Goal: Complete application form: Complete application form

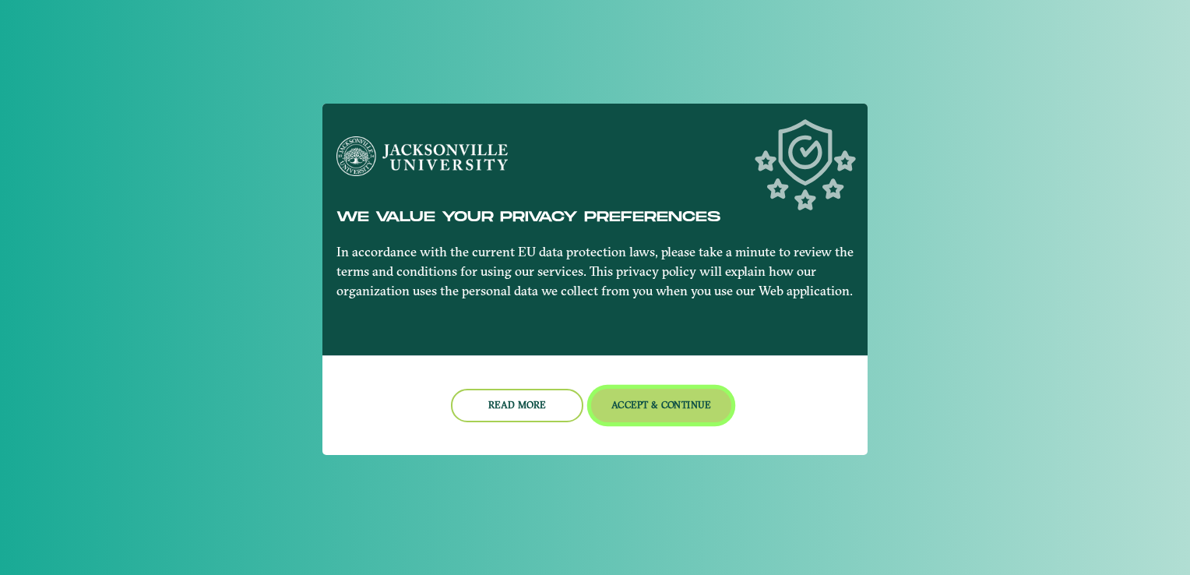
click at [664, 414] on button "Accept & Continue" at bounding box center [661, 405] width 141 height 33
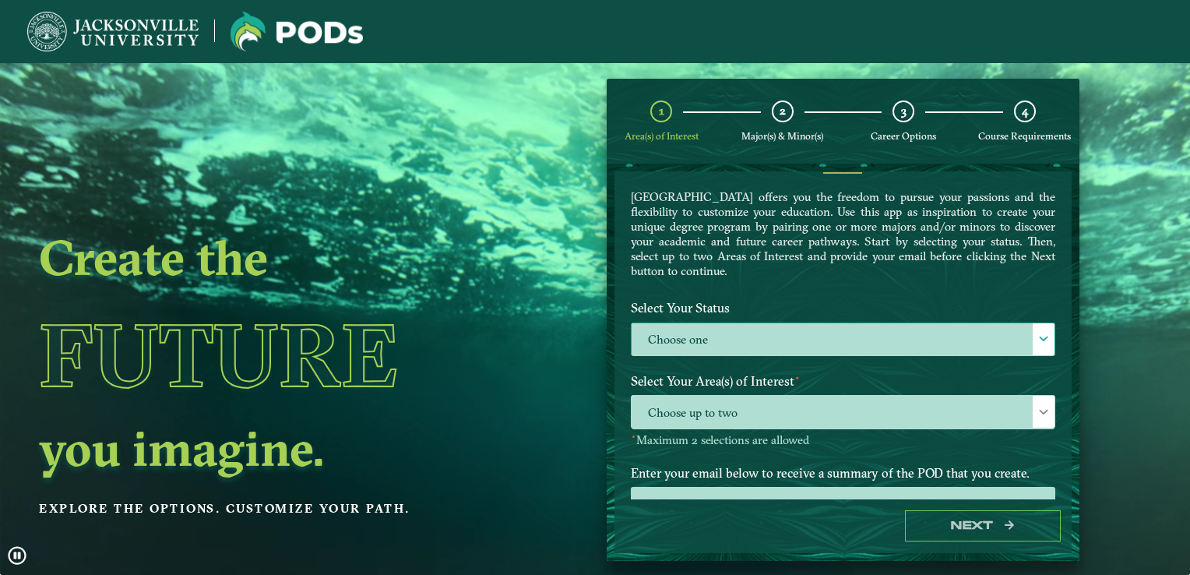
scroll to position [78, 0]
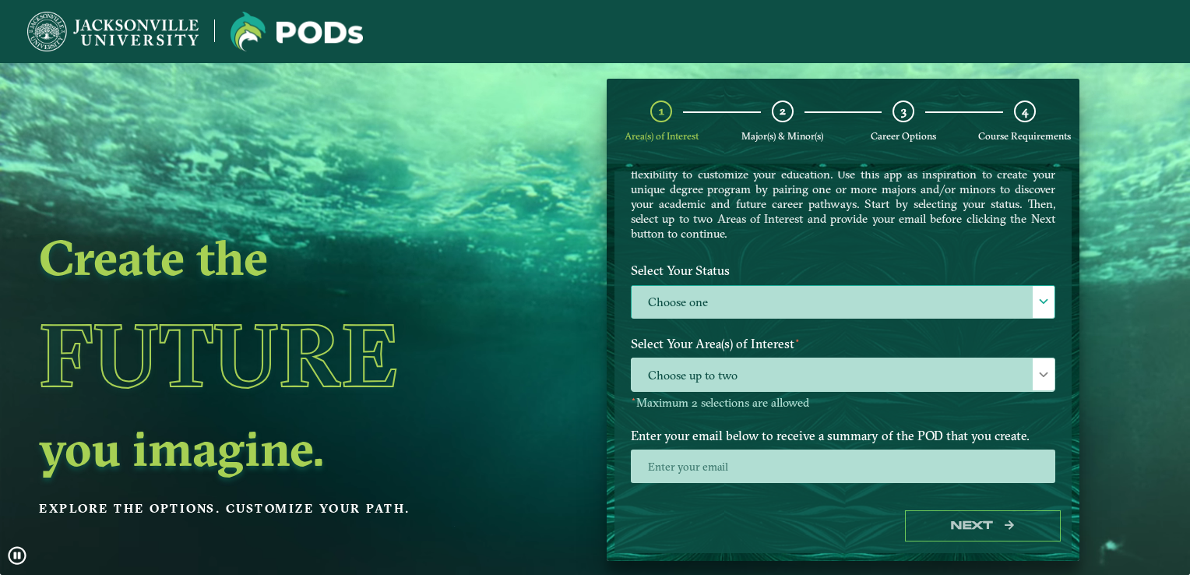
click at [748, 291] on label "Choose one" at bounding box center [843, 302] width 423 height 33
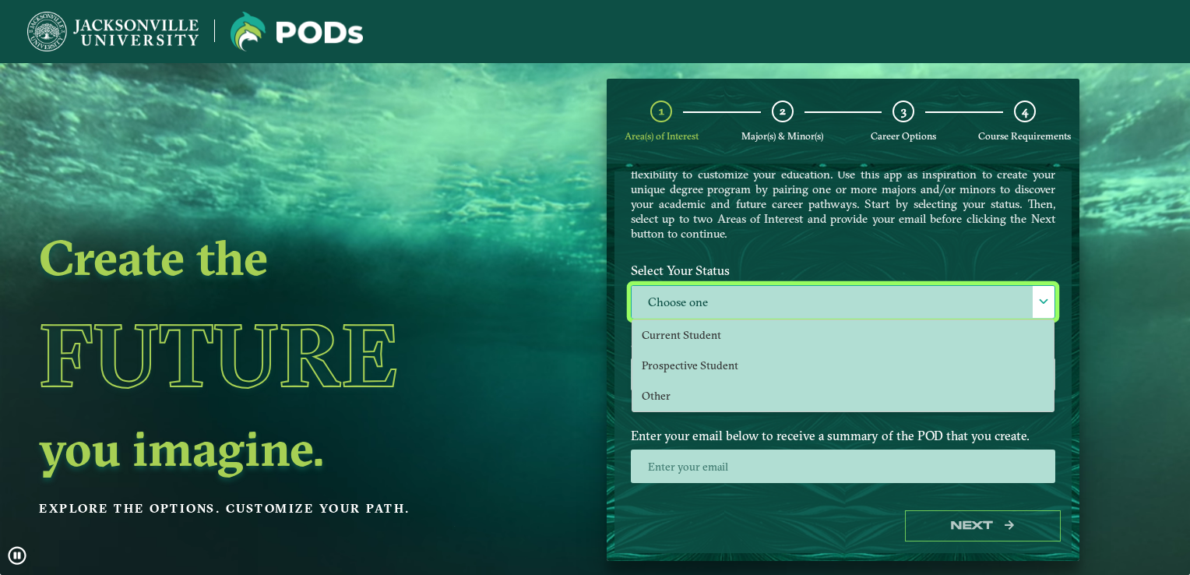
scroll to position [8, 68]
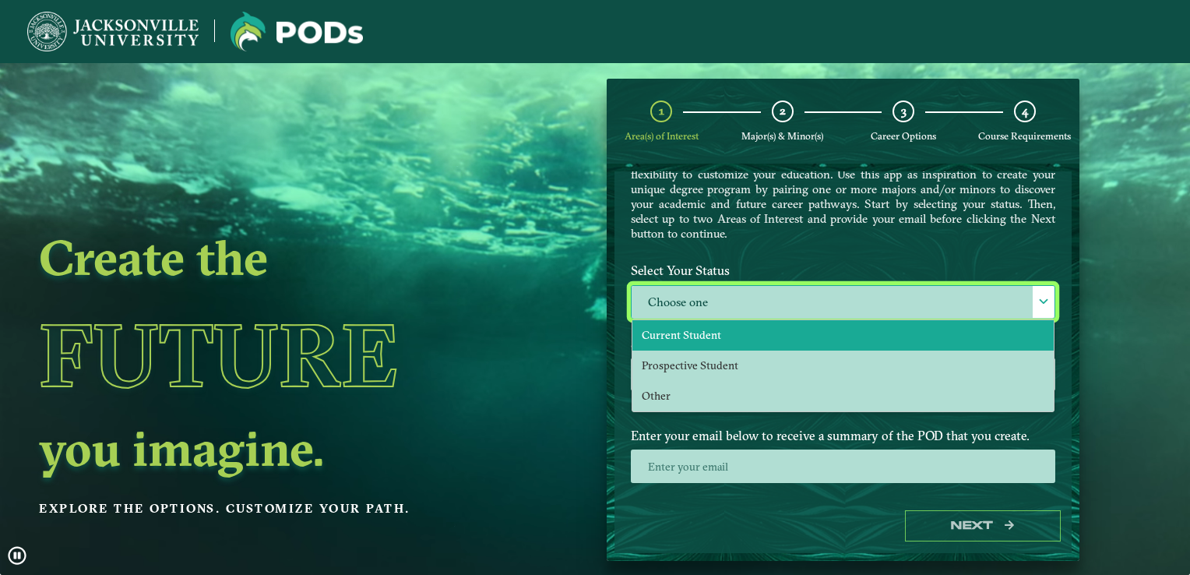
click at [645, 328] on span "Current Student" at bounding box center [681, 335] width 79 height 14
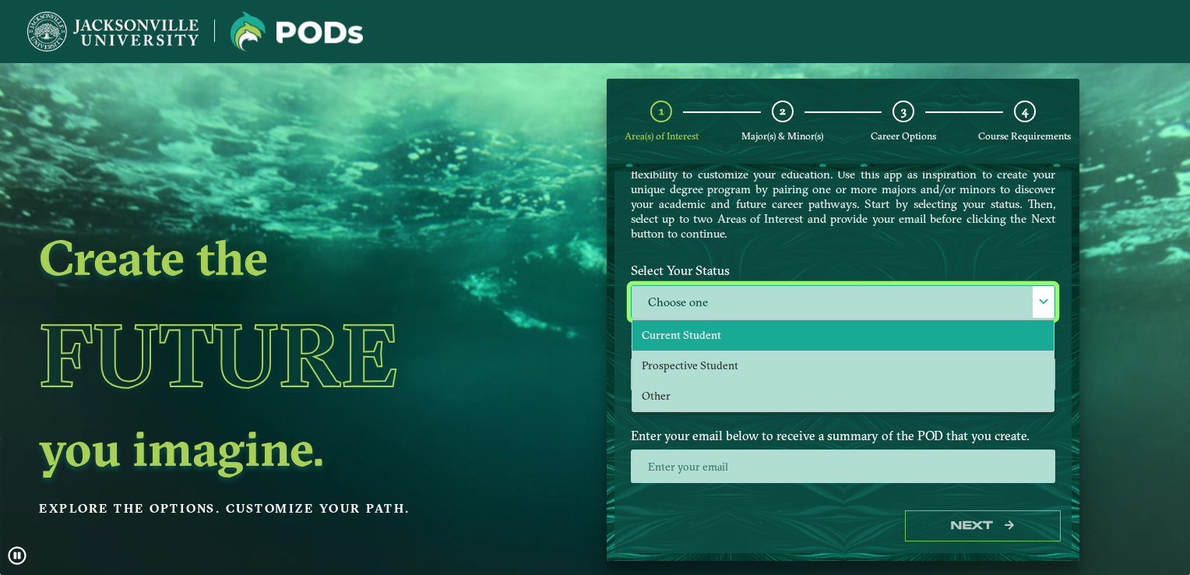
select select "[object Object]"
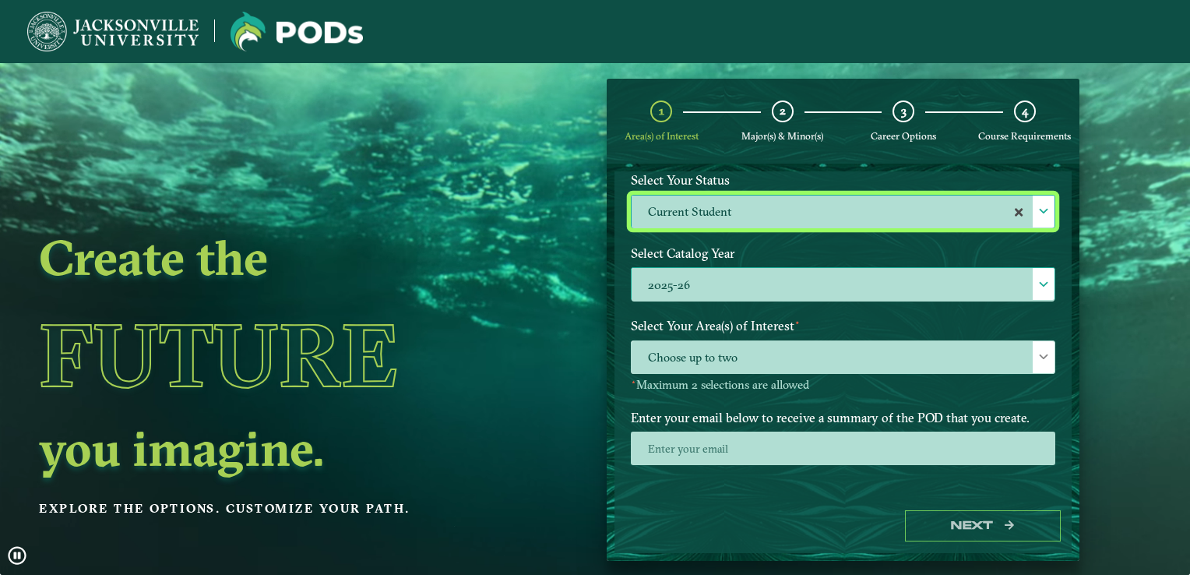
scroll to position [169, 0]
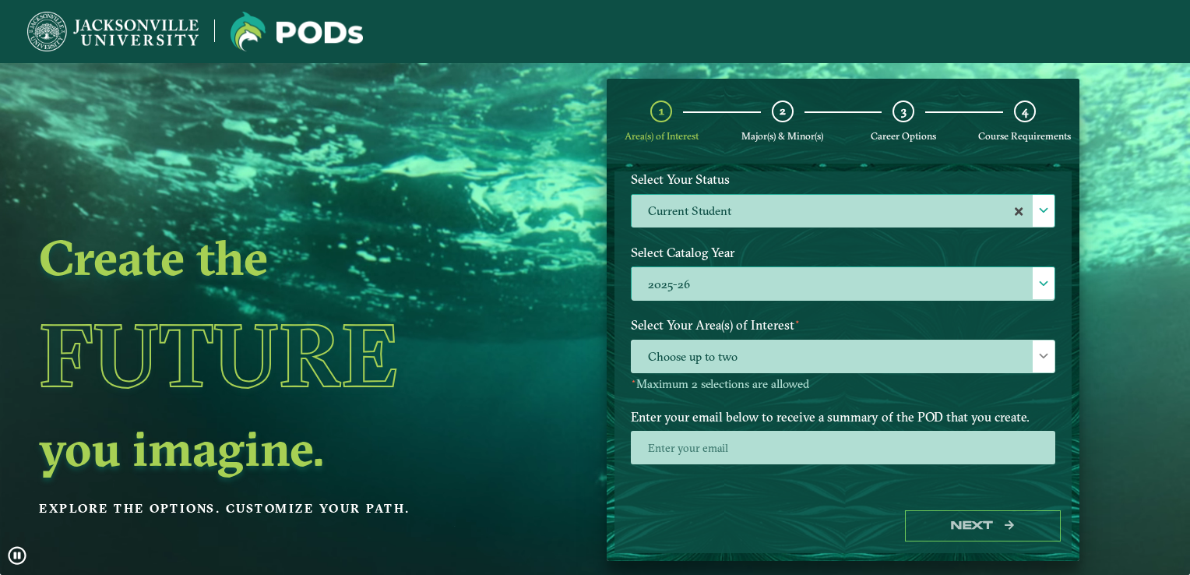
click at [680, 279] on label "2025-26" at bounding box center [843, 283] width 423 height 33
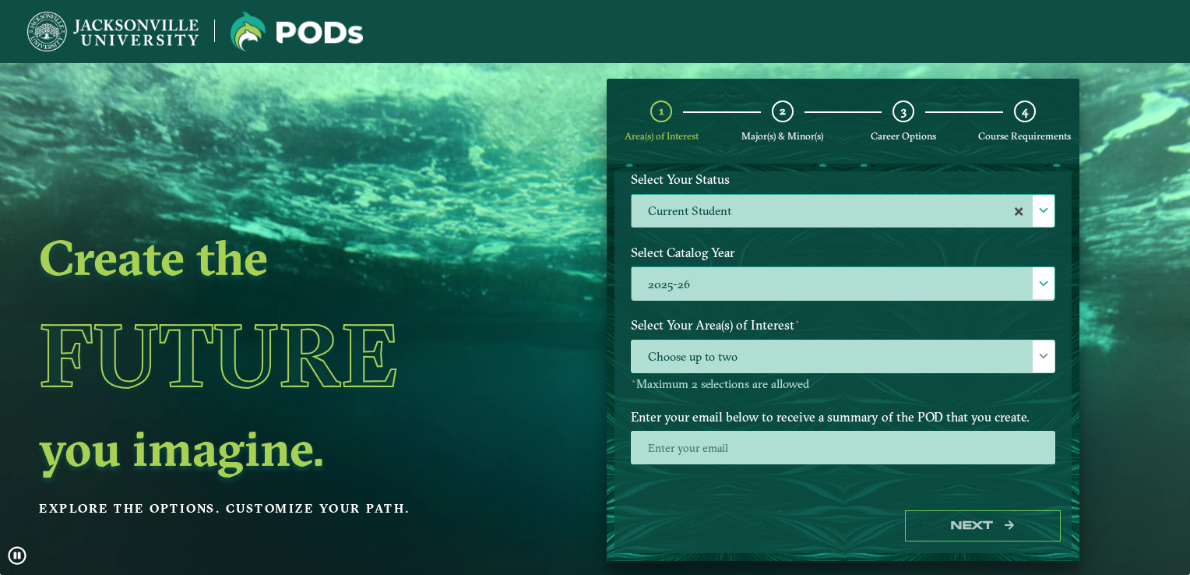
scroll to position [8, 68]
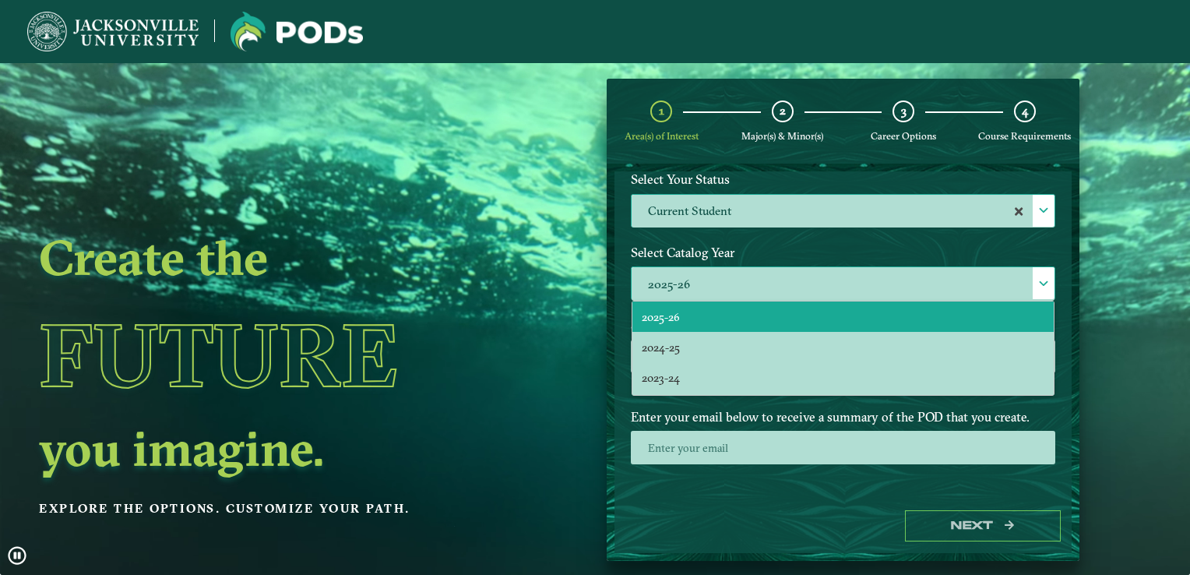
click at [680, 279] on label "2025-26" at bounding box center [843, 283] width 423 height 33
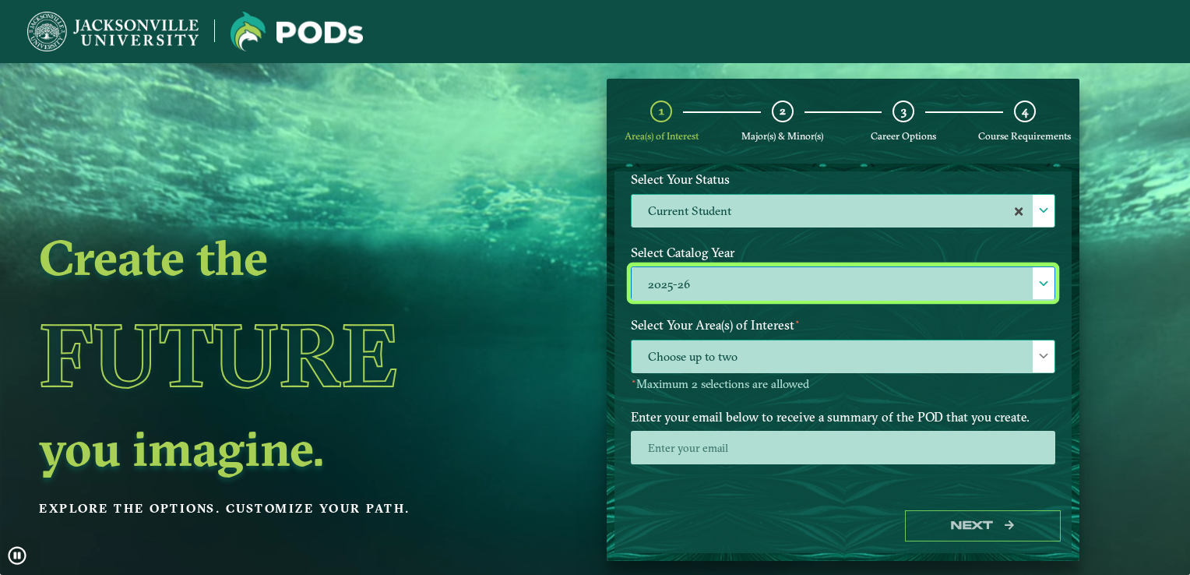
click at [705, 352] on span "Choose up to two" at bounding box center [843, 356] width 423 height 33
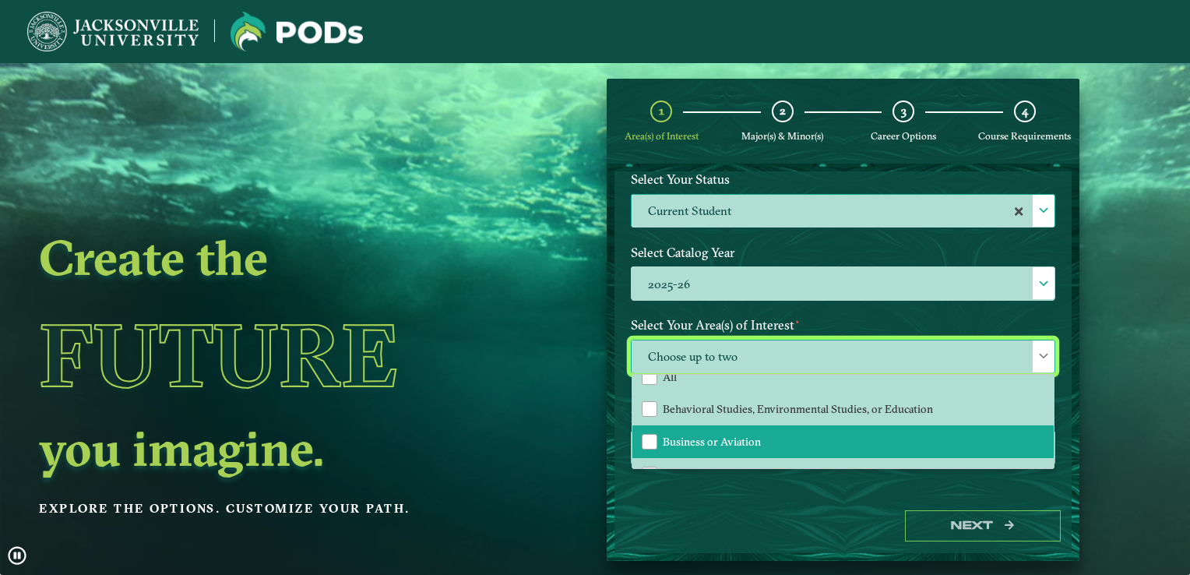
scroll to position [0, 0]
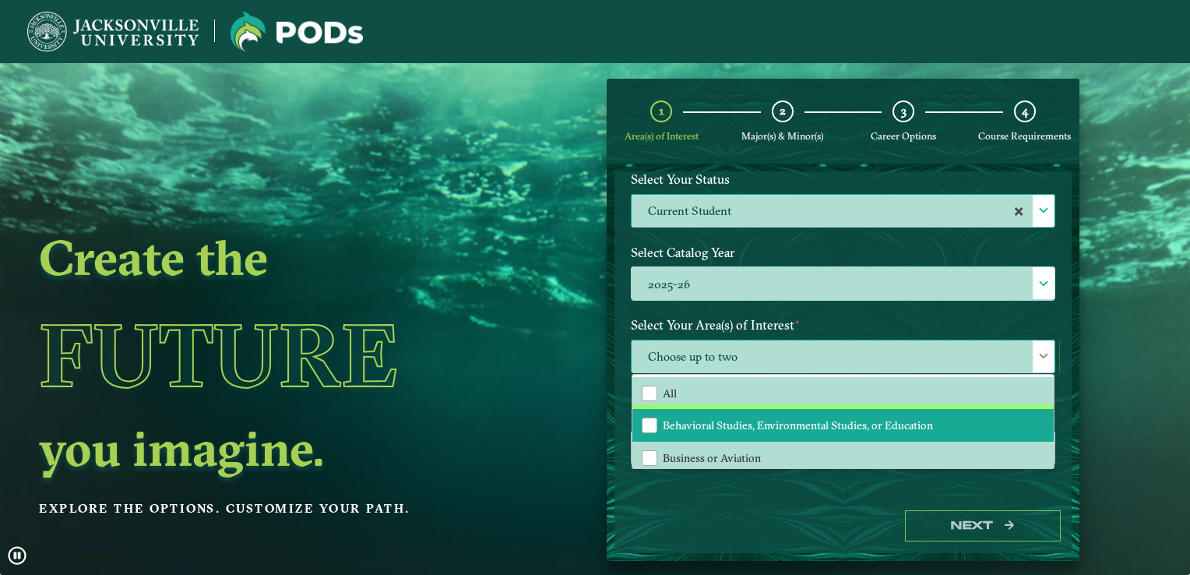
click at [717, 409] on li "Behavioral Studies, Environmental Studies, or Education" at bounding box center [842, 425] width 421 height 33
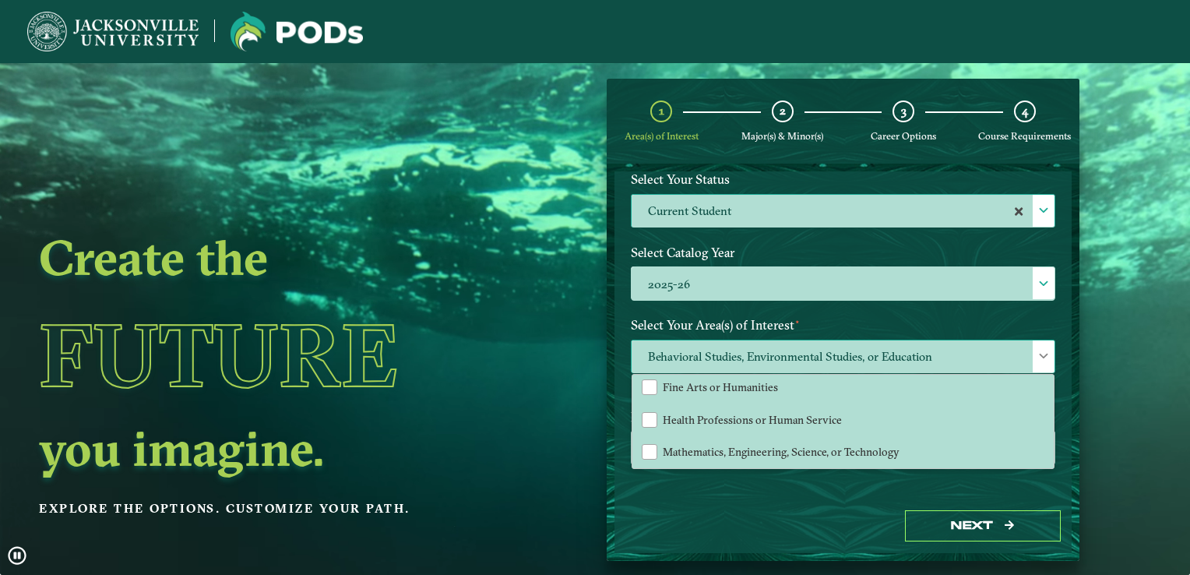
scroll to position [62, 0]
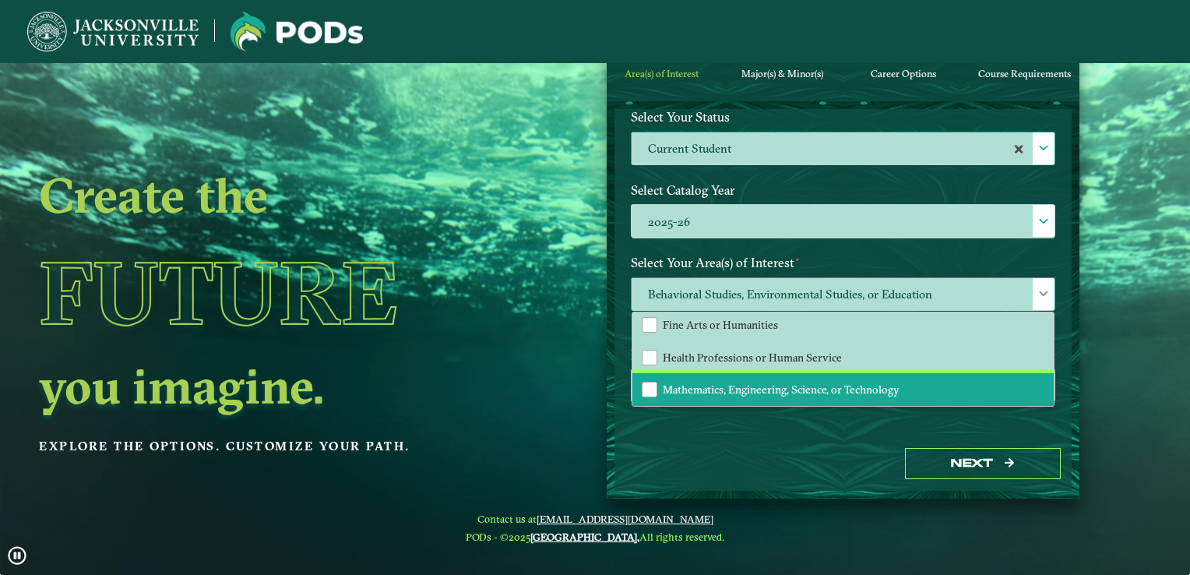
click at [731, 388] on span "Mathematics, Engineering, Science, or Technology" at bounding box center [781, 389] width 237 height 14
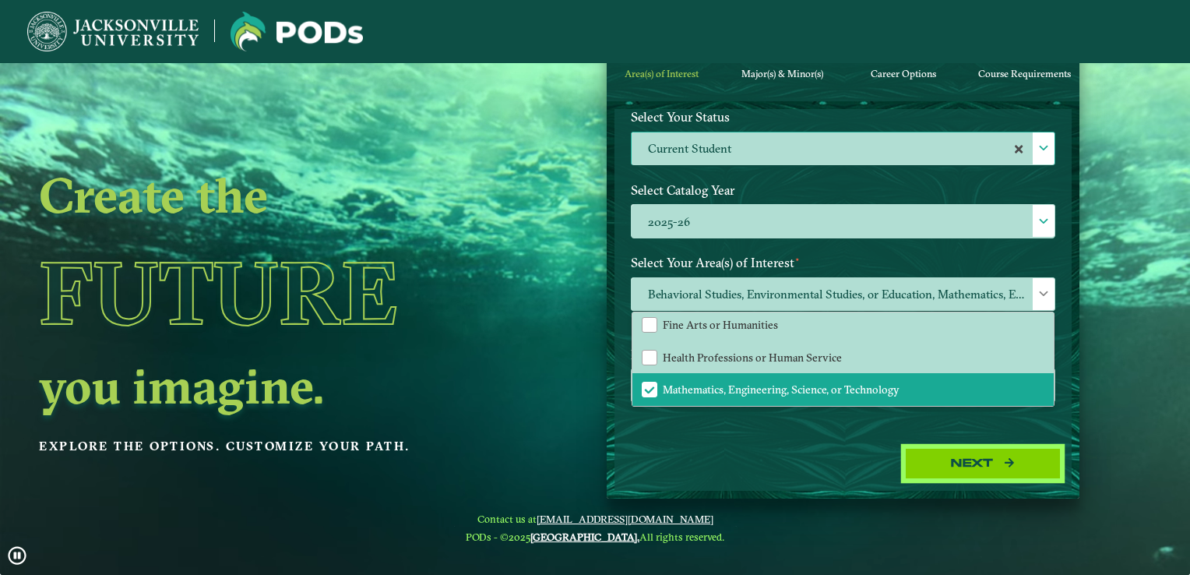
click at [969, 456] on button "Next" at bounding box center [983, 464] width 156 height 32
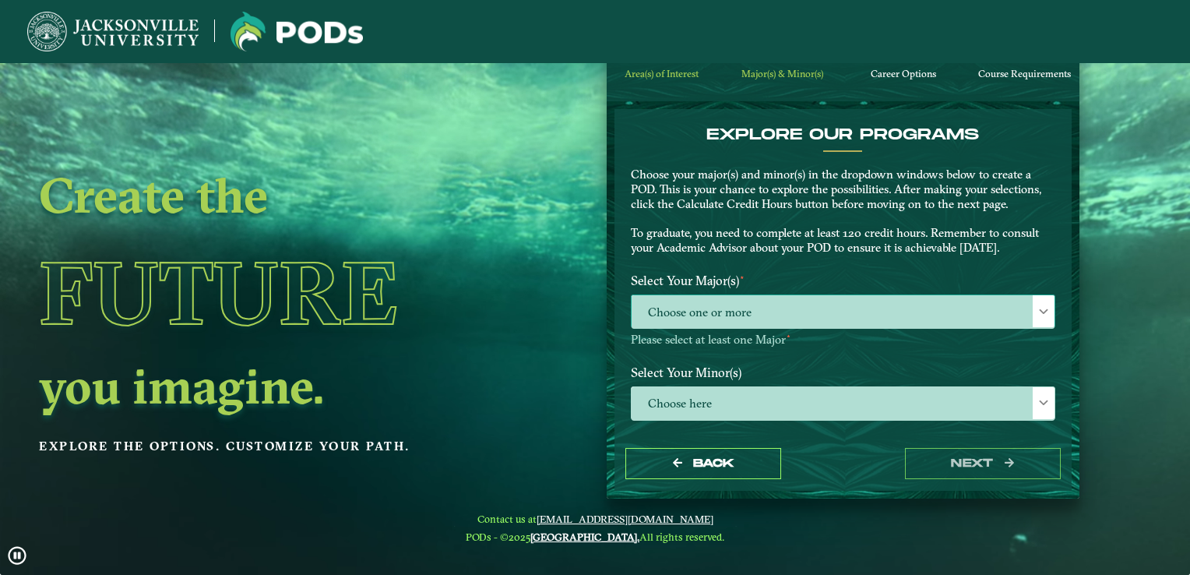
click at [738, 312] on span "Choose one or more" at bounding box center [843, 311] width 423 height 33
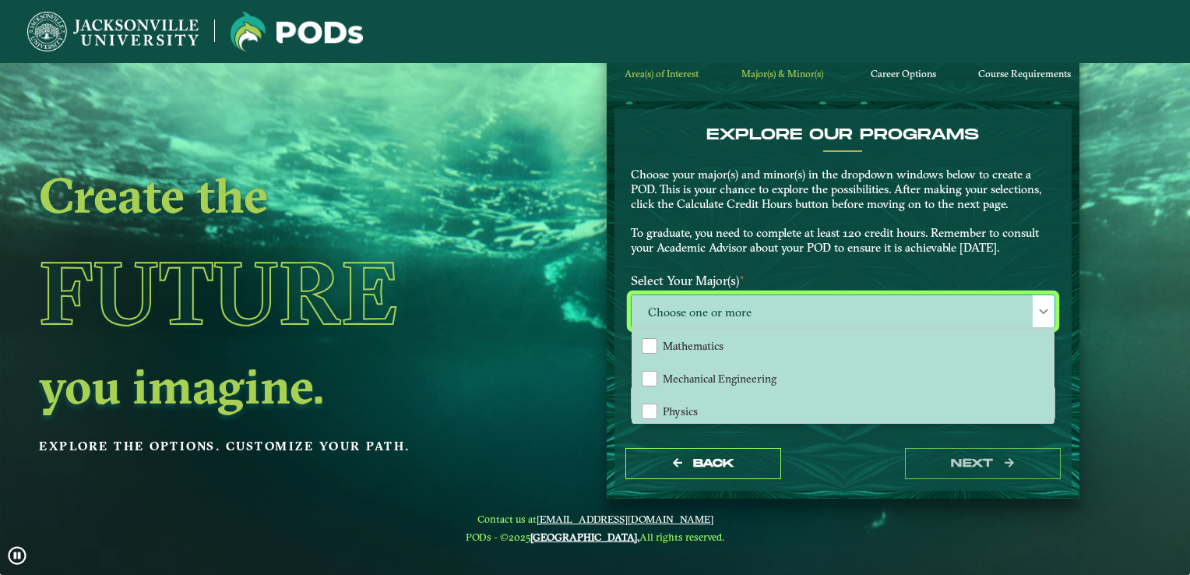
scroll to position [389, 0]
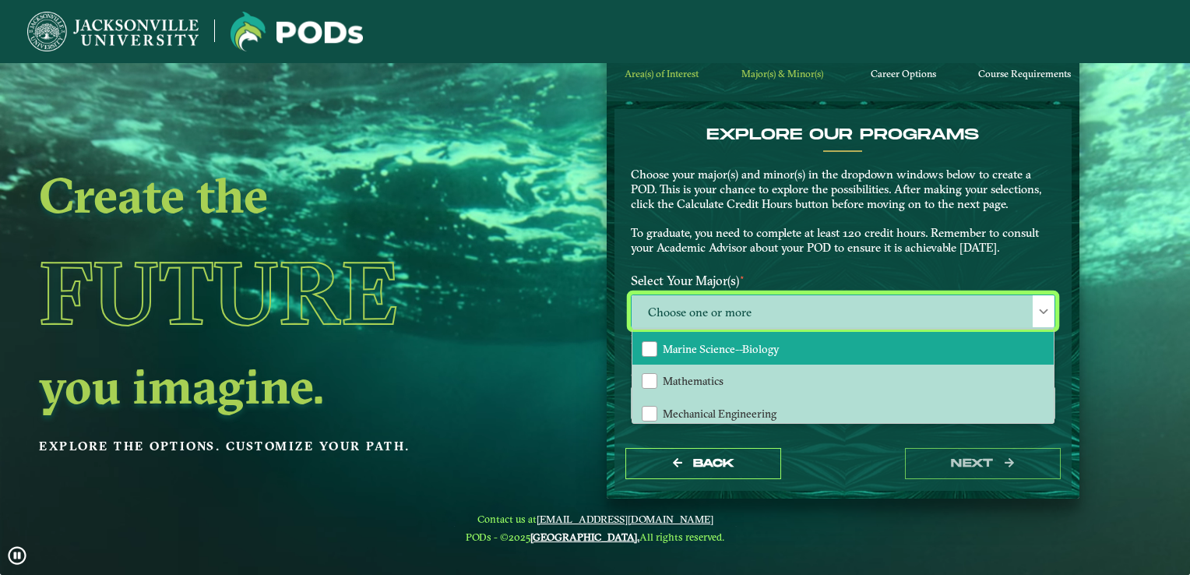
click at [714, 344] on span "Marine Science--Biology" at bounding box center [721, 349] width 117 height 14
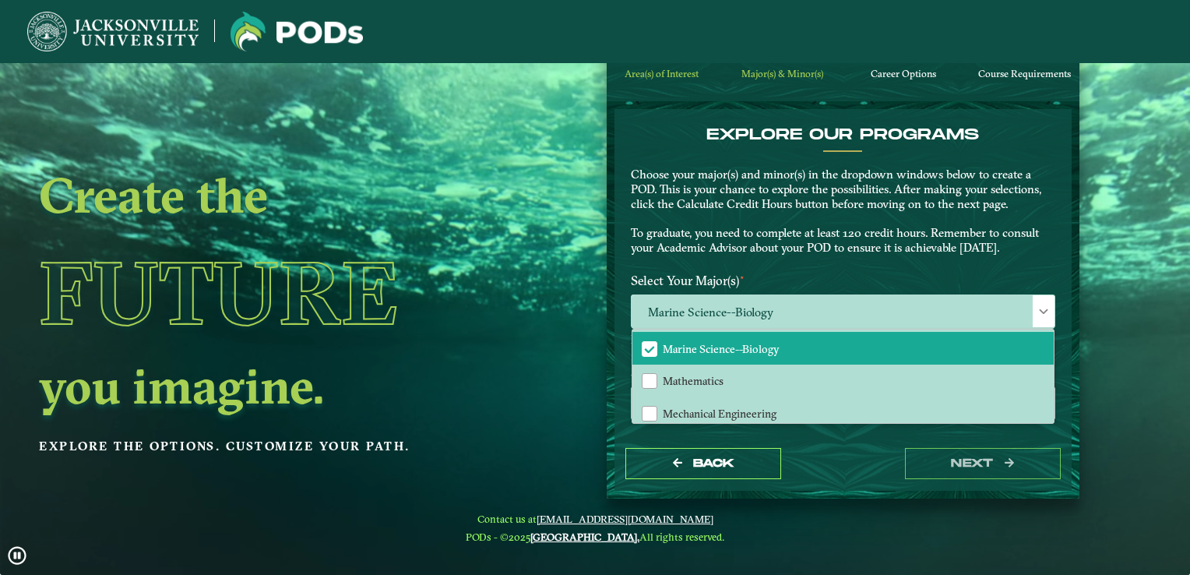
click at [809, 275] on label "Select Your Major(s) ⋆" at bounding box center [843, 280] width 448 height 29
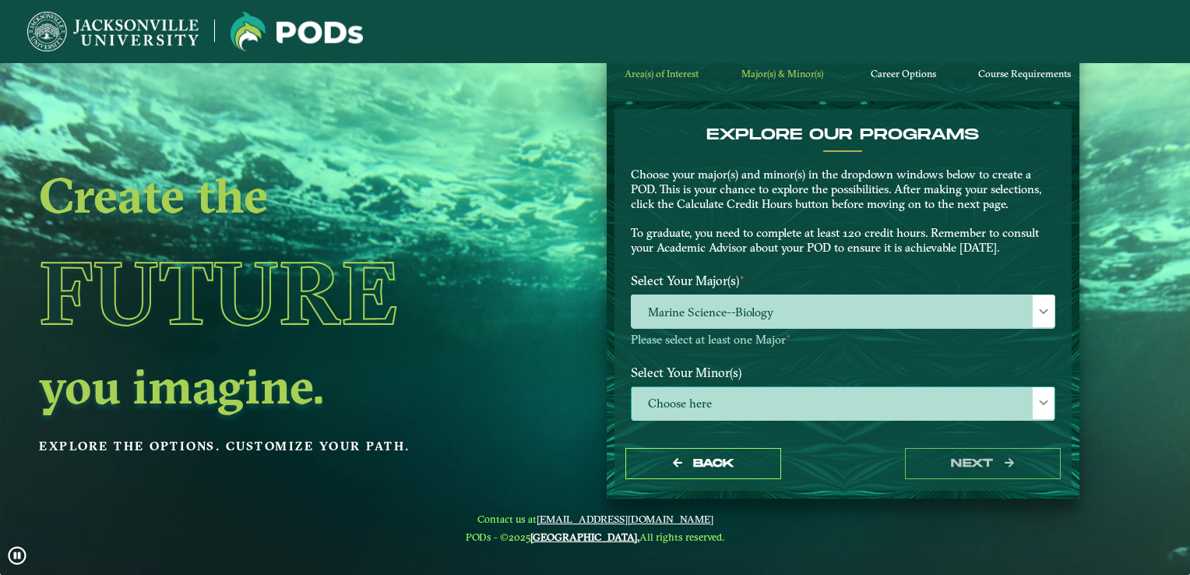
click at [749, 403] on span "Choose here" at bounding box center [843, 403] width 423 height 33
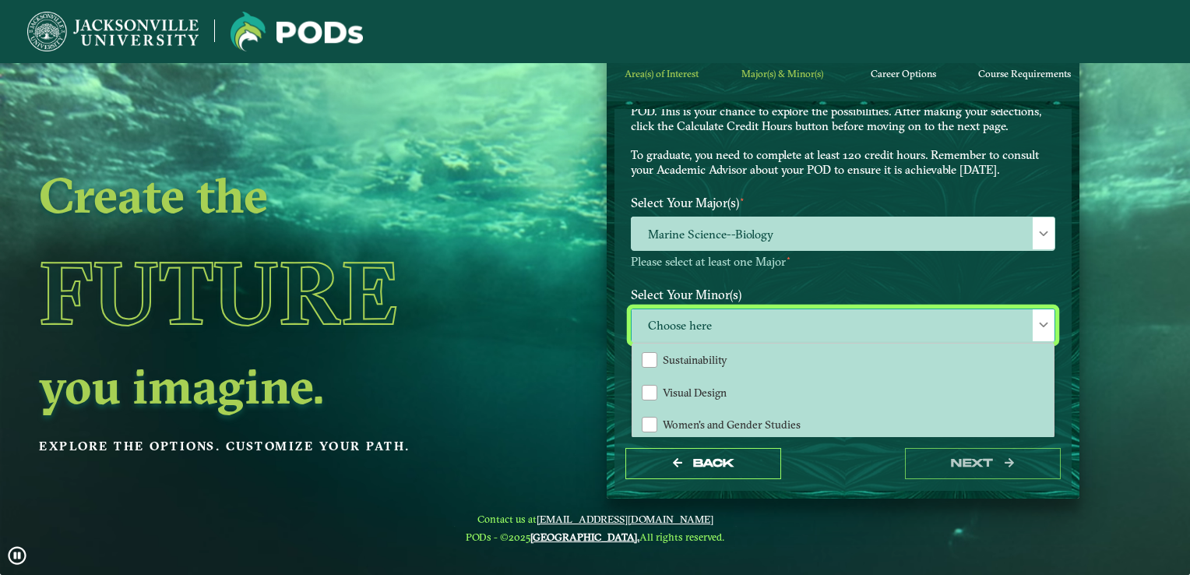
scroll to position [1679, 0]
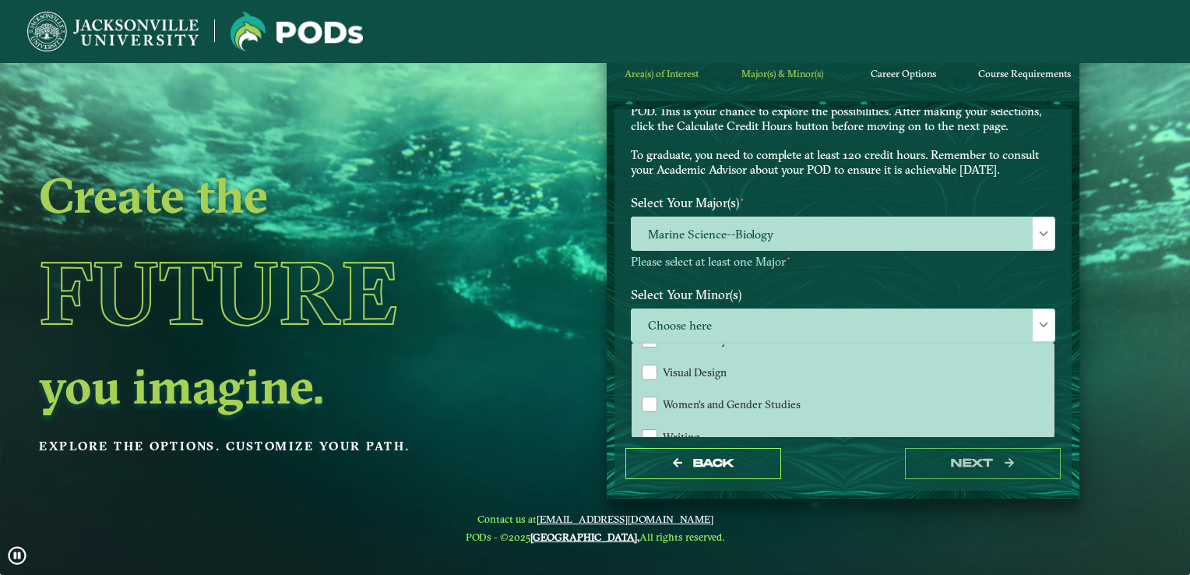
click at [782, 272] on div "Select Your Major(s) ⋆ Marine Science--Biology Please select at least one Major…" at bounding box center [843, 235] width 448 height 92
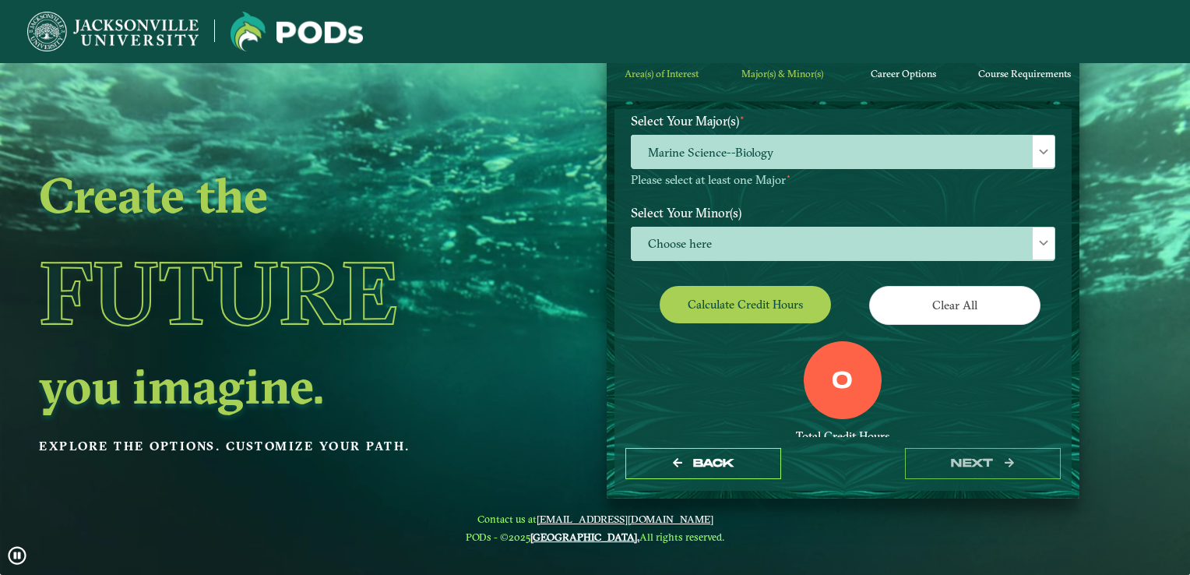
scroll to position [133, 0]
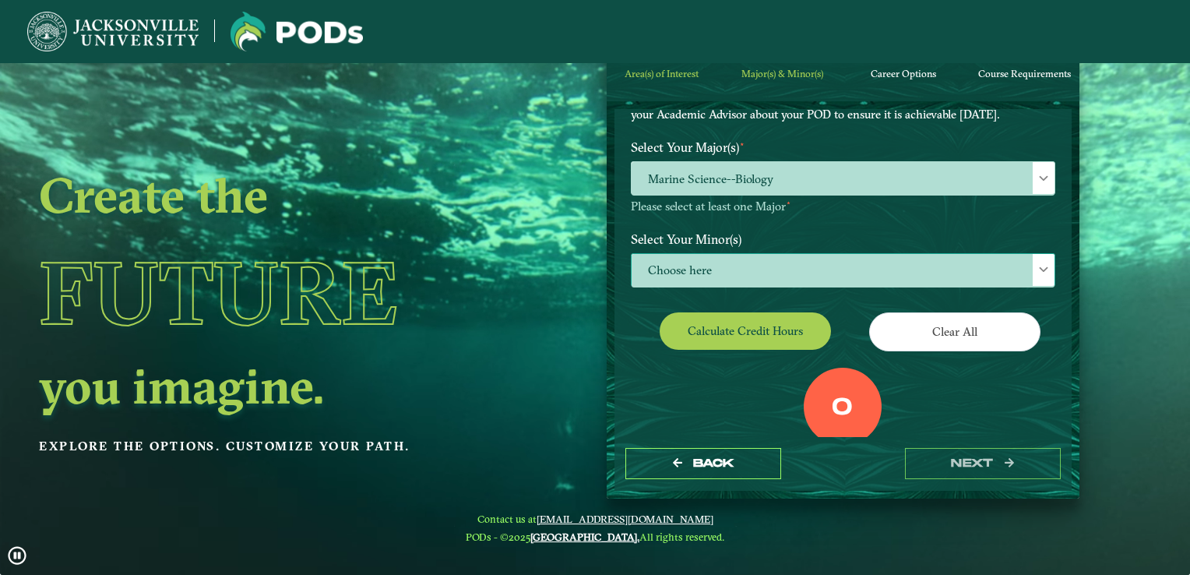
click at [710, 270] on span "Choose here" at bounding box center [843, 270] width 423 height 33
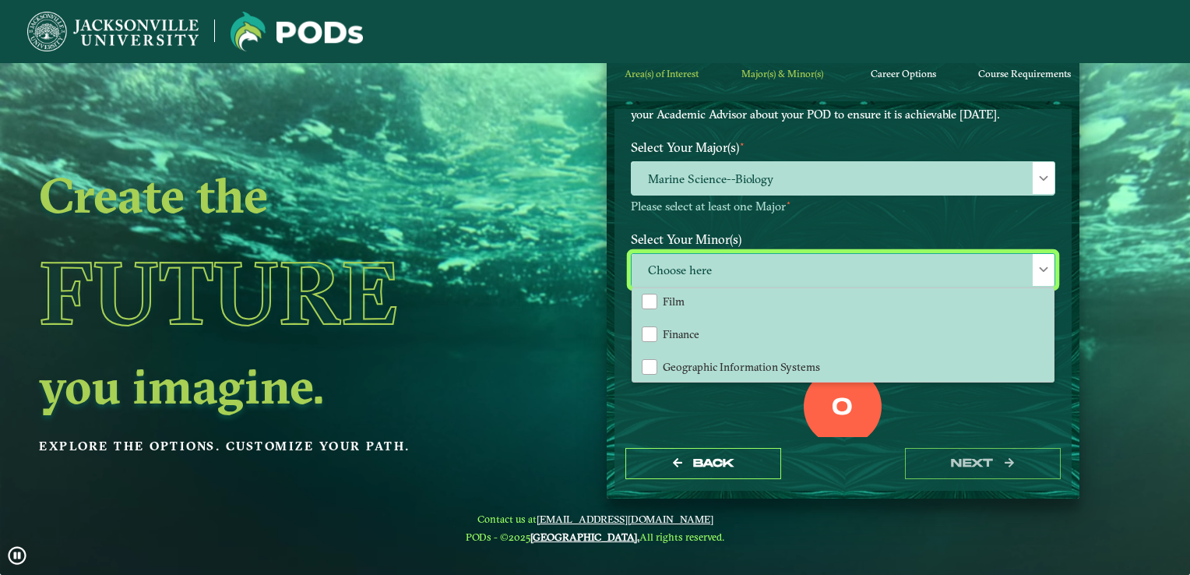
scroll to position [779, 0]
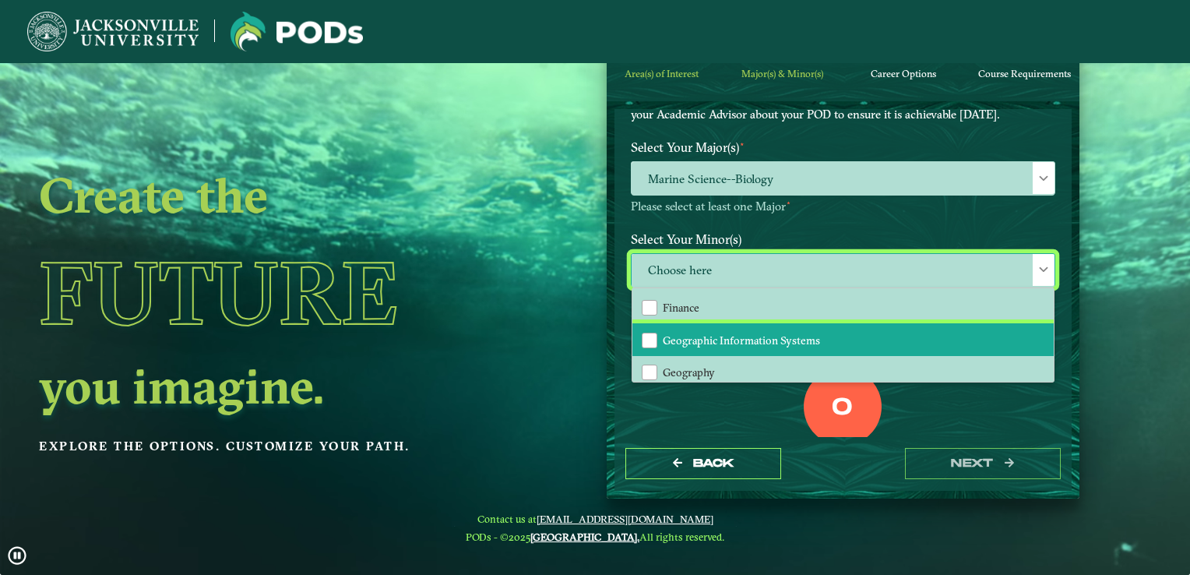
click at [668, 323] on li "Geographic Information Systems" at bounding box center [842, 339] width 421 height 33
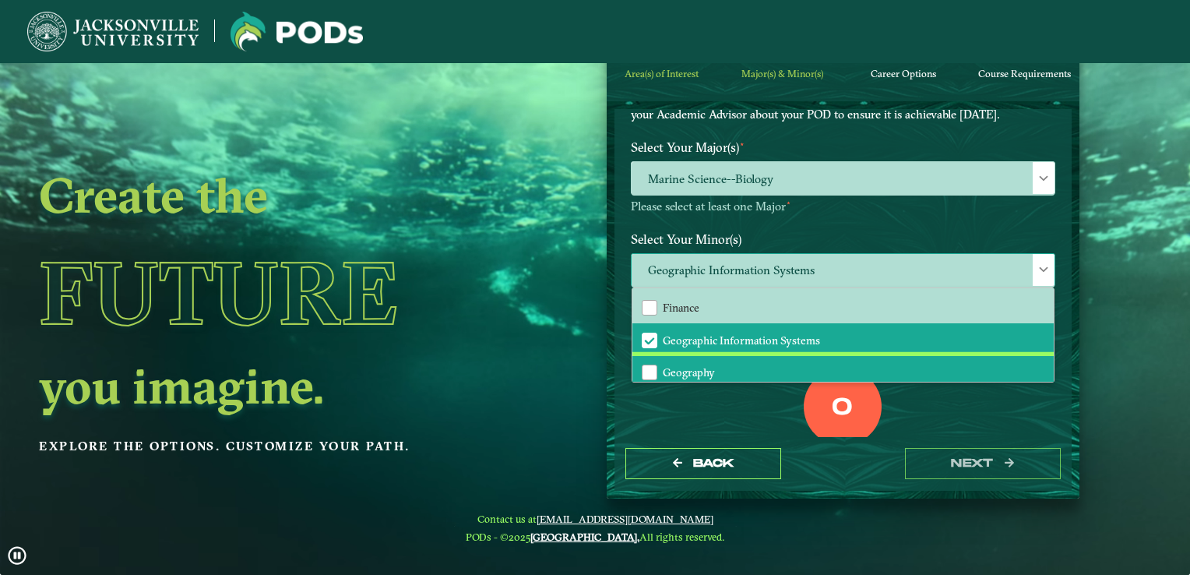
click at [700, 356] on li "Geography" at bounding box center [842, 372] width 421 height 33
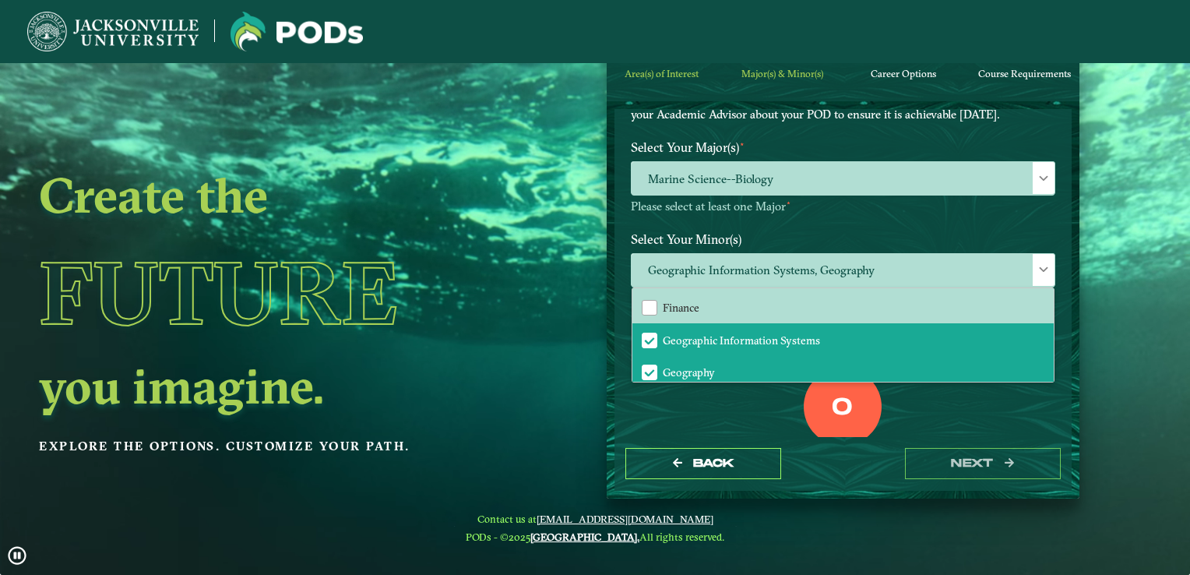
click at [776, 394] on div "0 Total Credit Hours" at bounding box center [843, 434] width 448 height 132
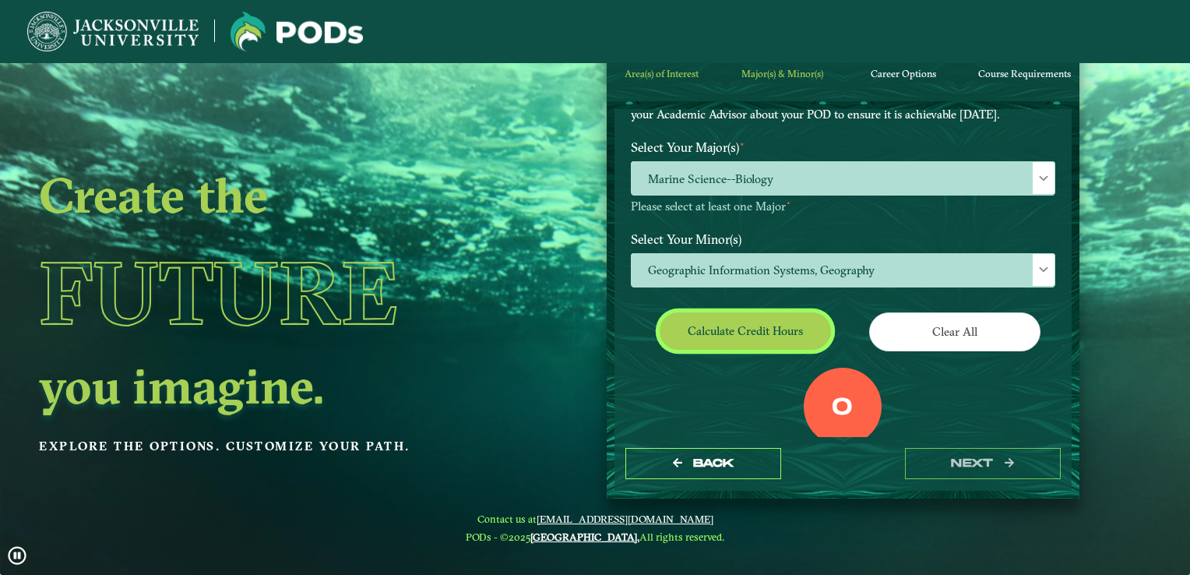
click at [787, 329] on button "Calculate credit hours" at bounding box center [745, 330] width 171 height 37
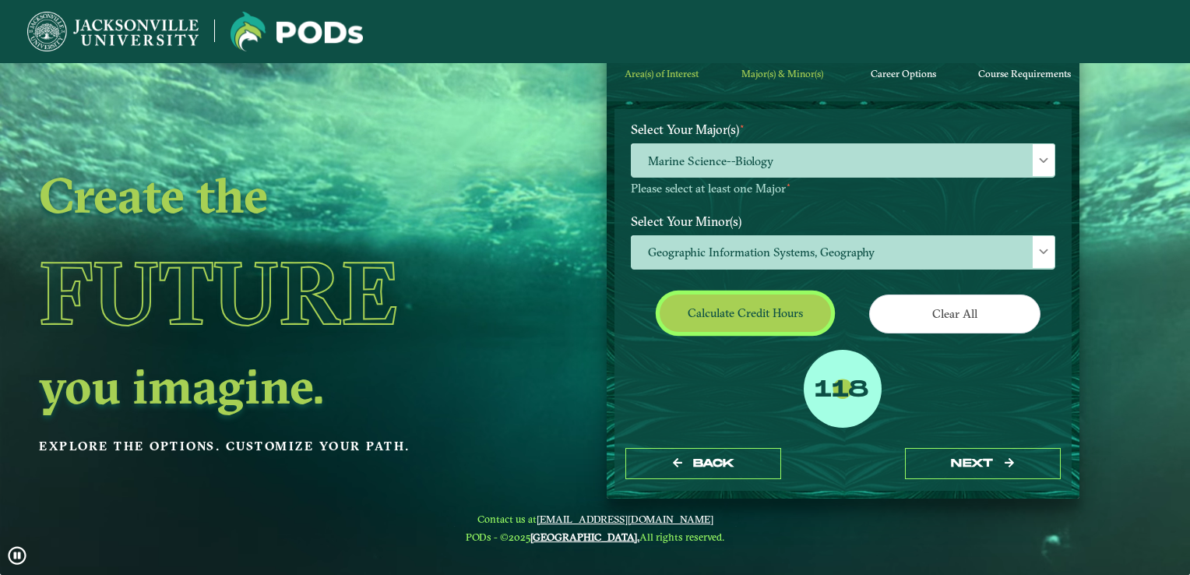
scroll to position [126, 0]
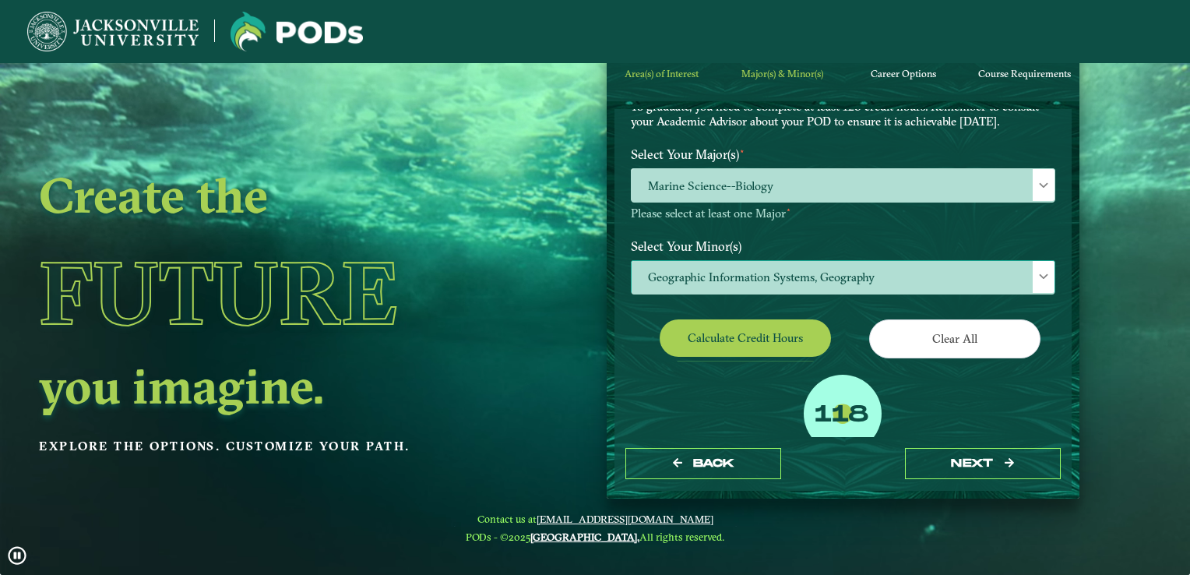
click at [780, 274] on span "Geographic Information Systems, Geography" at bounding box center [843, 277] width 423 height 33
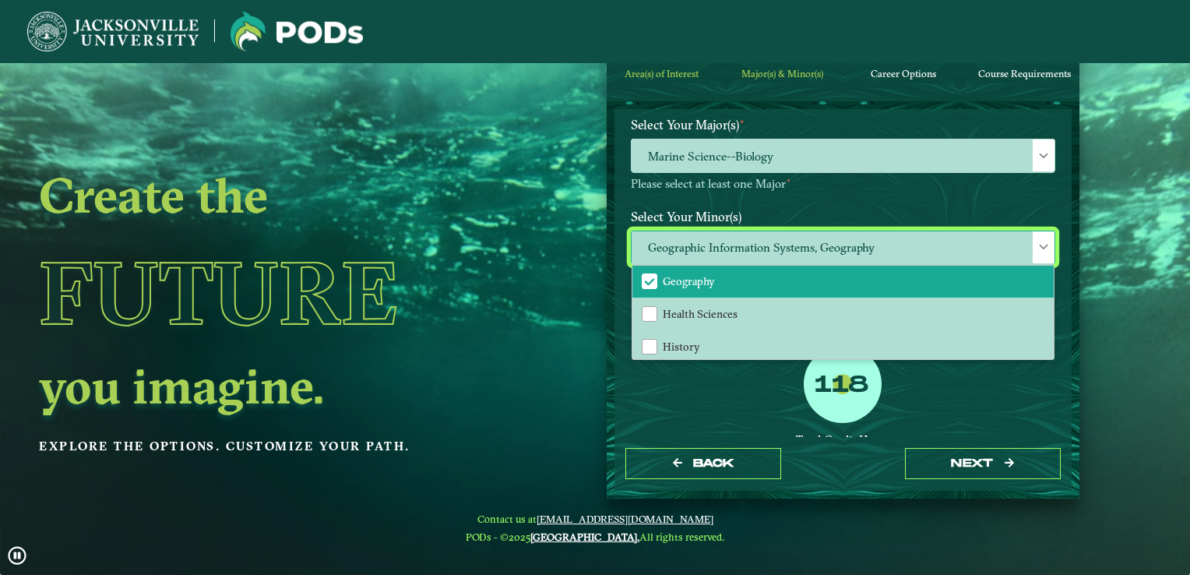
scroll to position [857, 0]
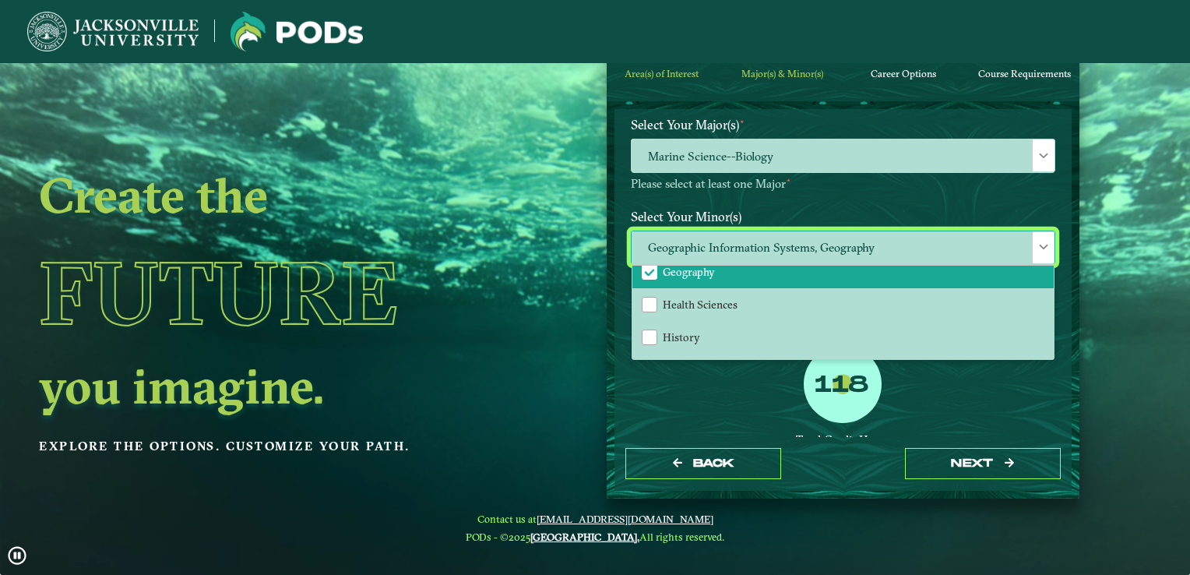
click at [689, 266] on span "Geography" at bounding box center [689, 272] width 52 height 14
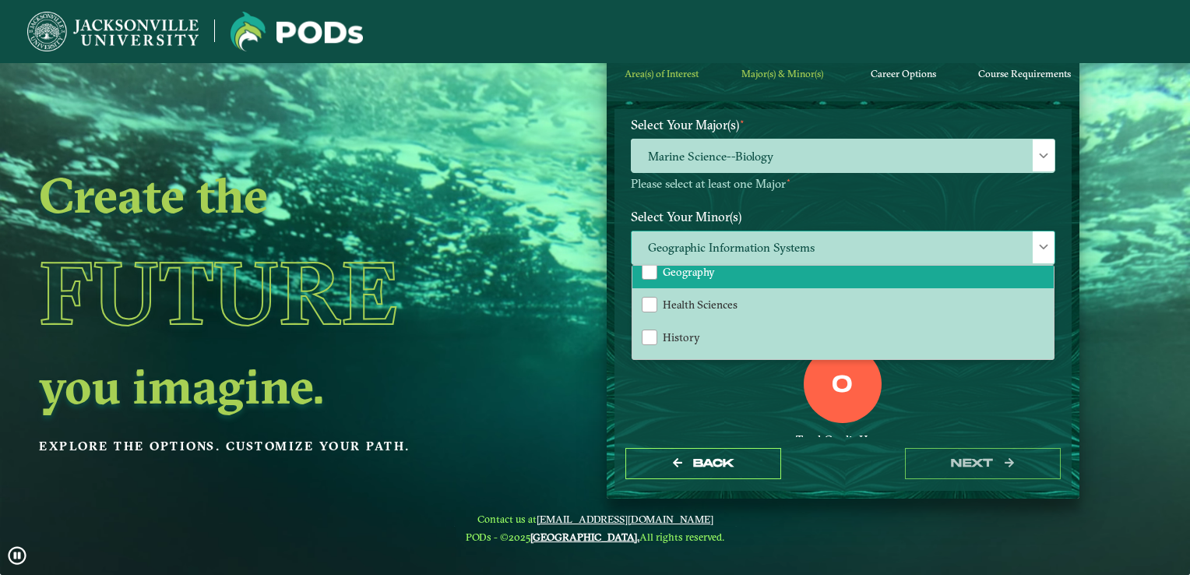
scroll to position [863, 0]
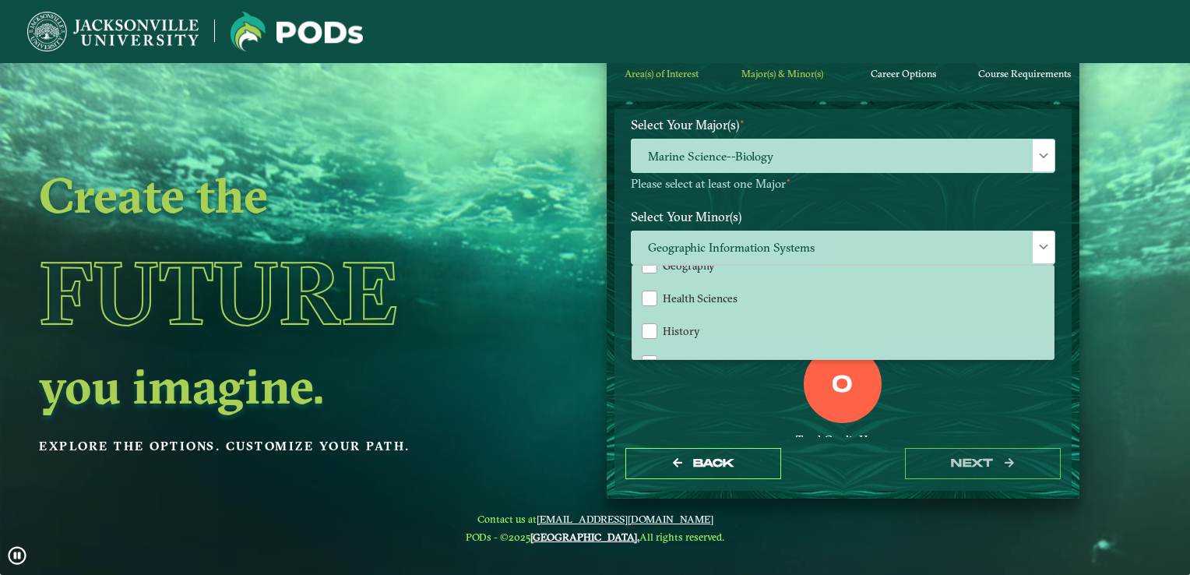
click at [751, 382] on div "0 Total Credit Hours" at bounding box center [843, 411] width 448 height 132
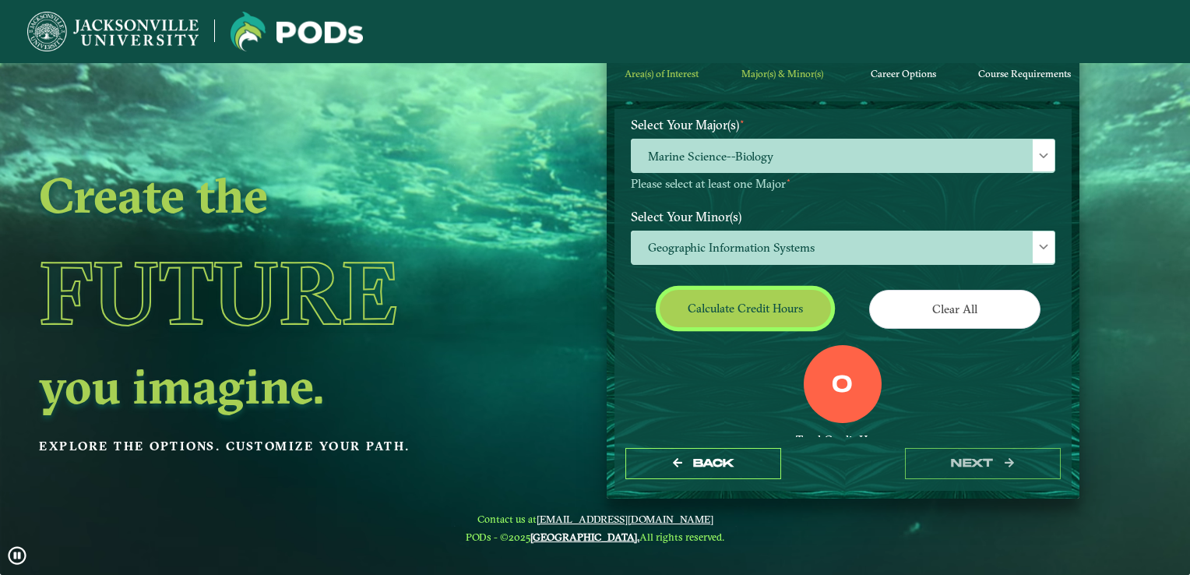
click at [720, 309] on button "Calculate credit hours" at bounding box center [745, 308] width 171 height 37
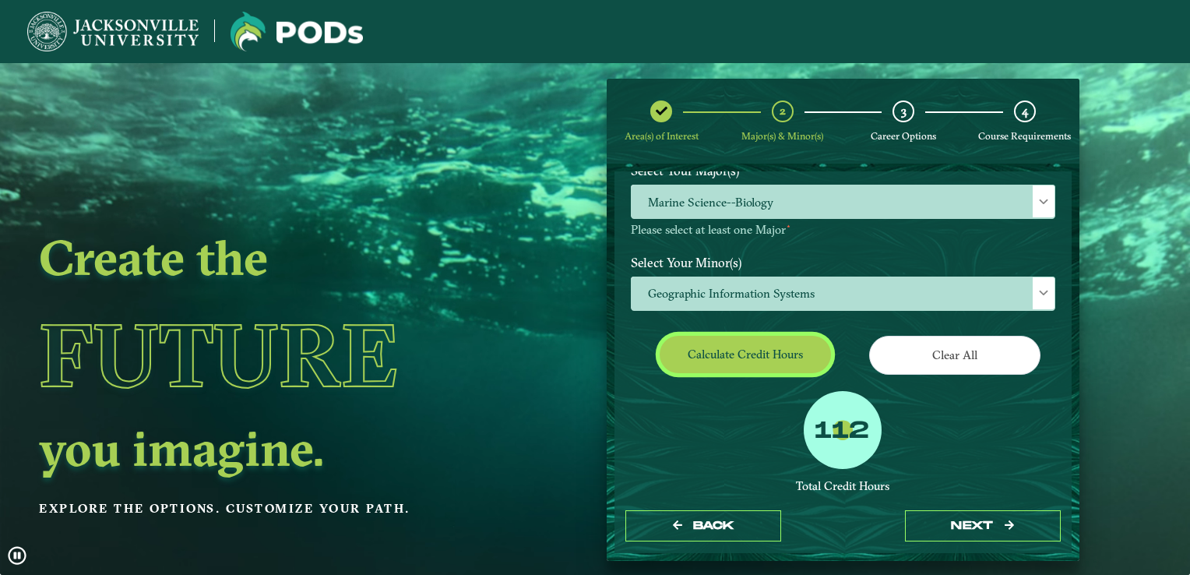
scroll to position [0, 0]
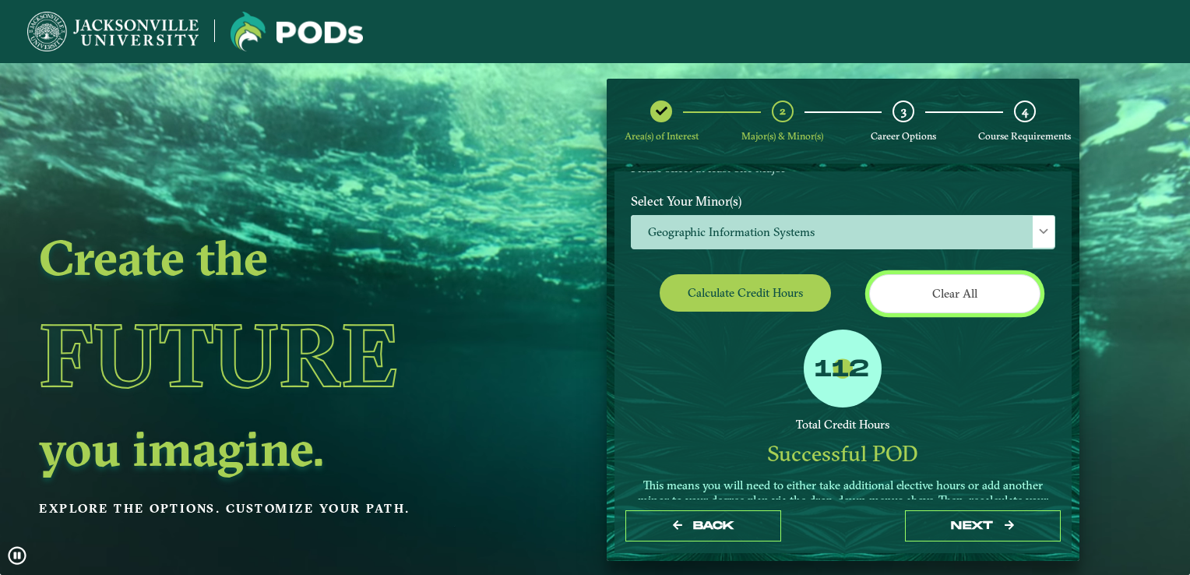
click at [953, 276] on button "Clear All" at bounding box center [954, 293] width 171 height 38
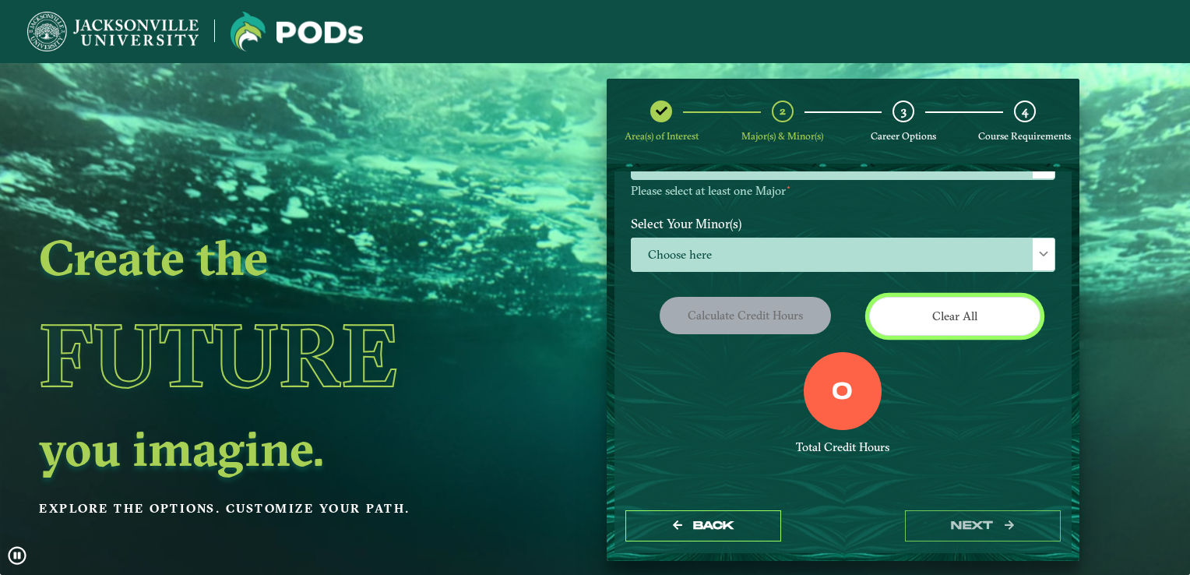
scroll to position [55, 0]
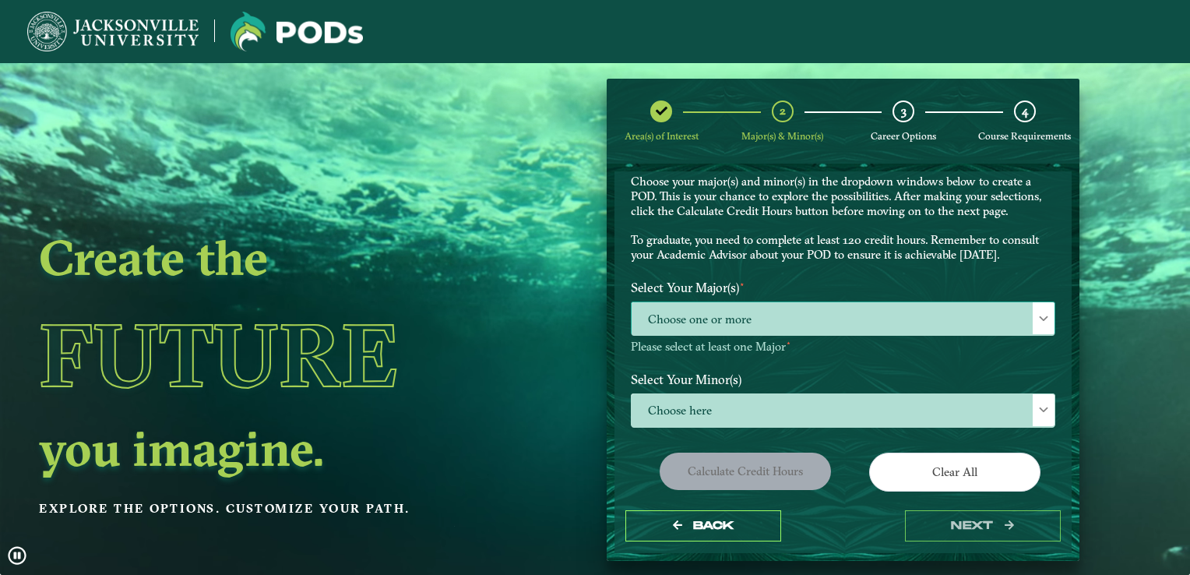
click at [757, 319] on span "Choose one or more" at bounding box center [843, 318] width 423 height 33
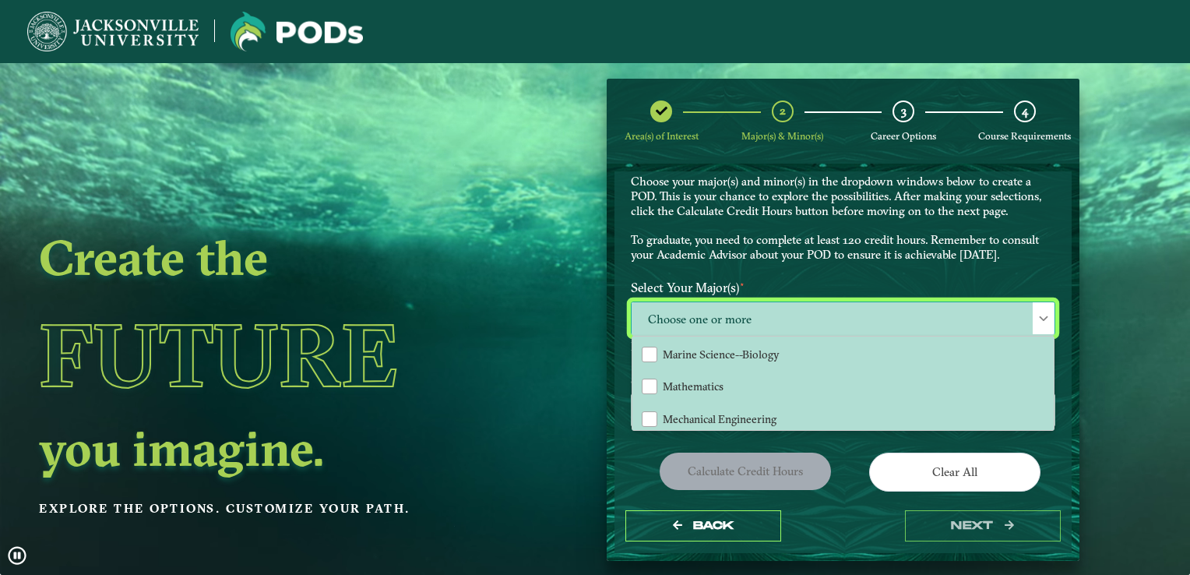
scroll to position [389, 0]
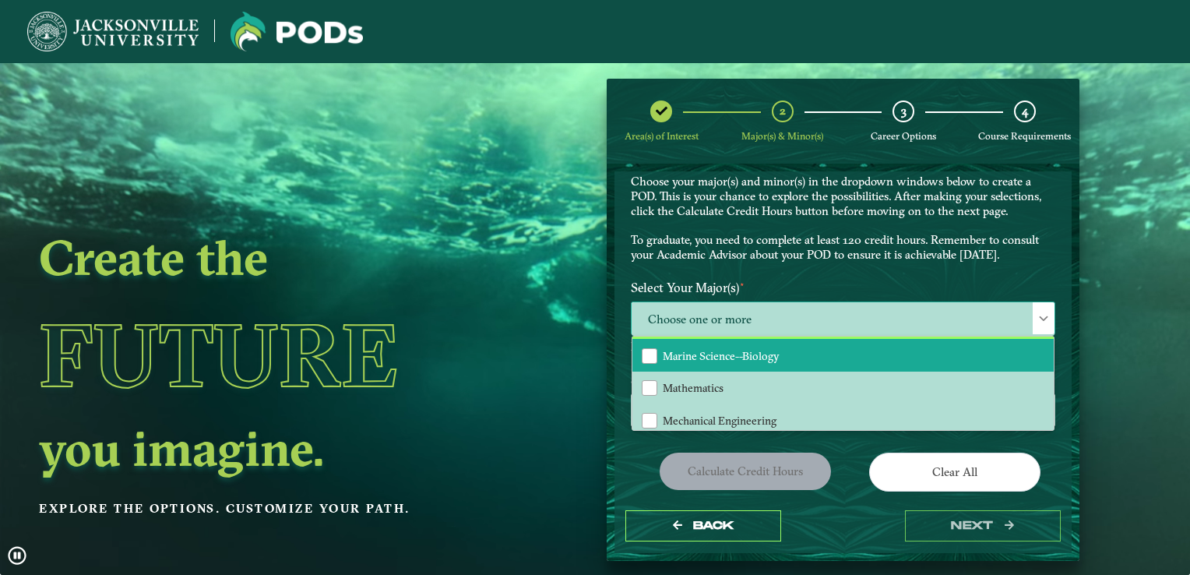
click at [742, 351] on span "Marine Science--Biology" at bounding box center [721, 356] width 117 height 14
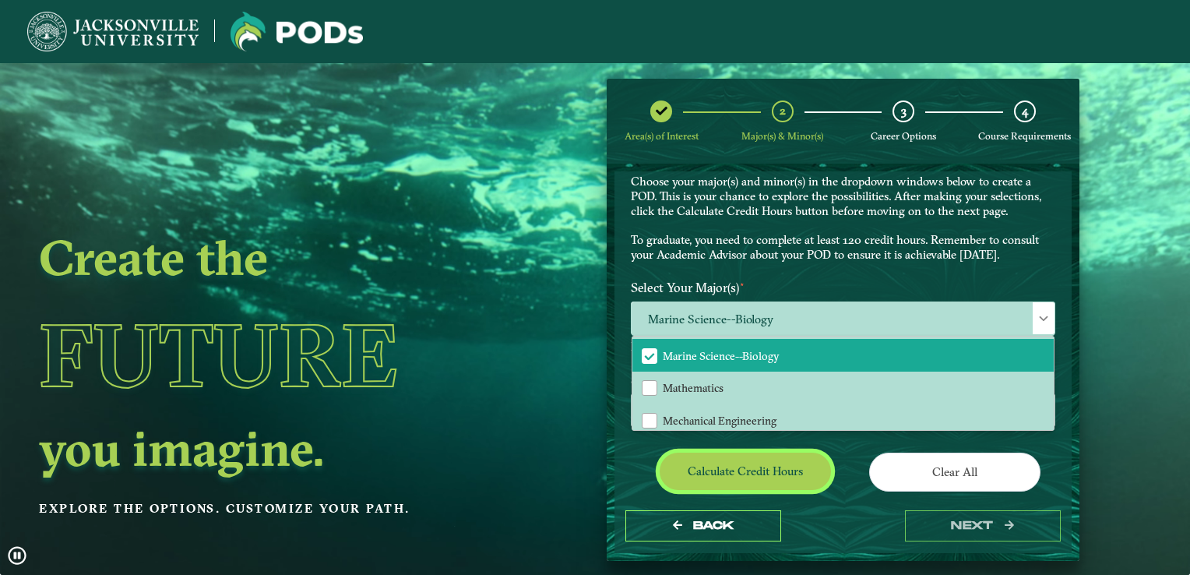
click at [771, 483] on button "Calculate credit hours" at bounding box center [745, 471] width 171 height 37
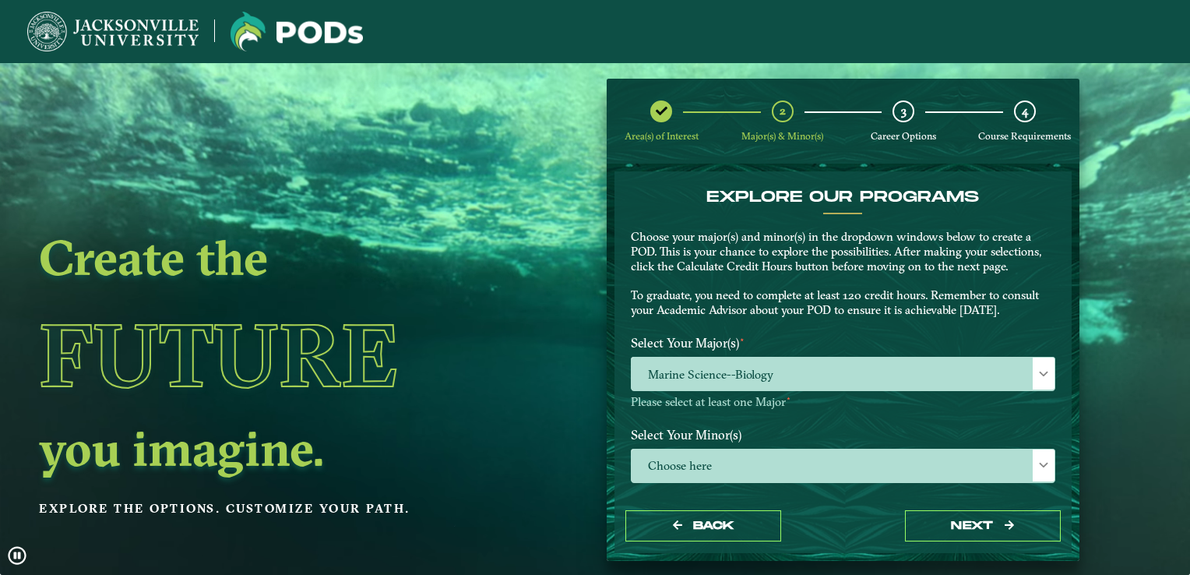
scroll to position [78, 0]
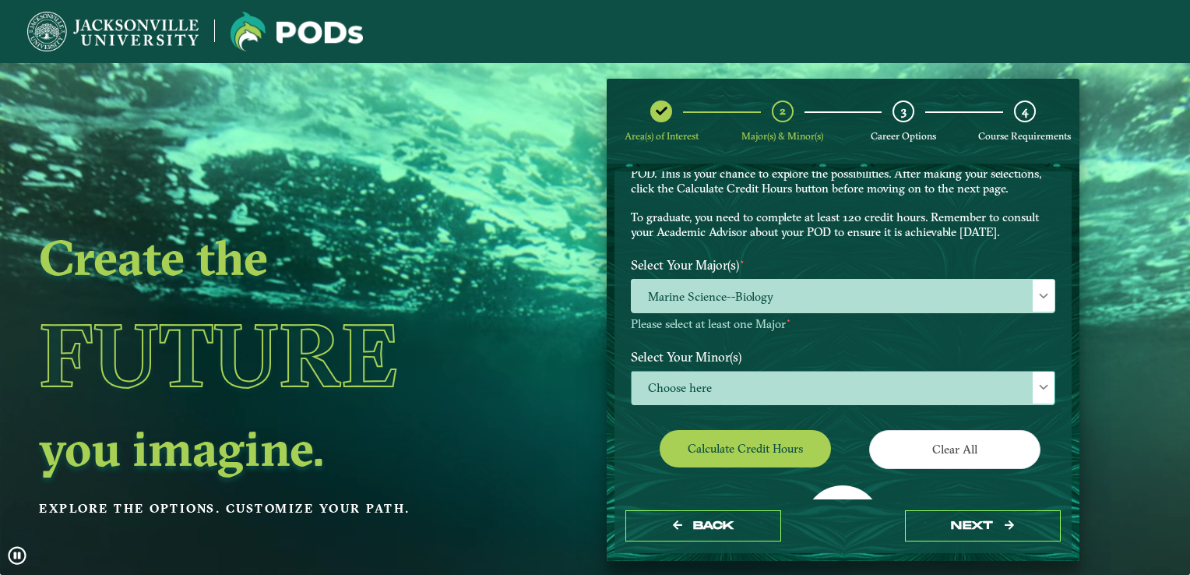
click at [679, 388] on span "Choose here" at bounding box center [843, 388] width 423 height 33
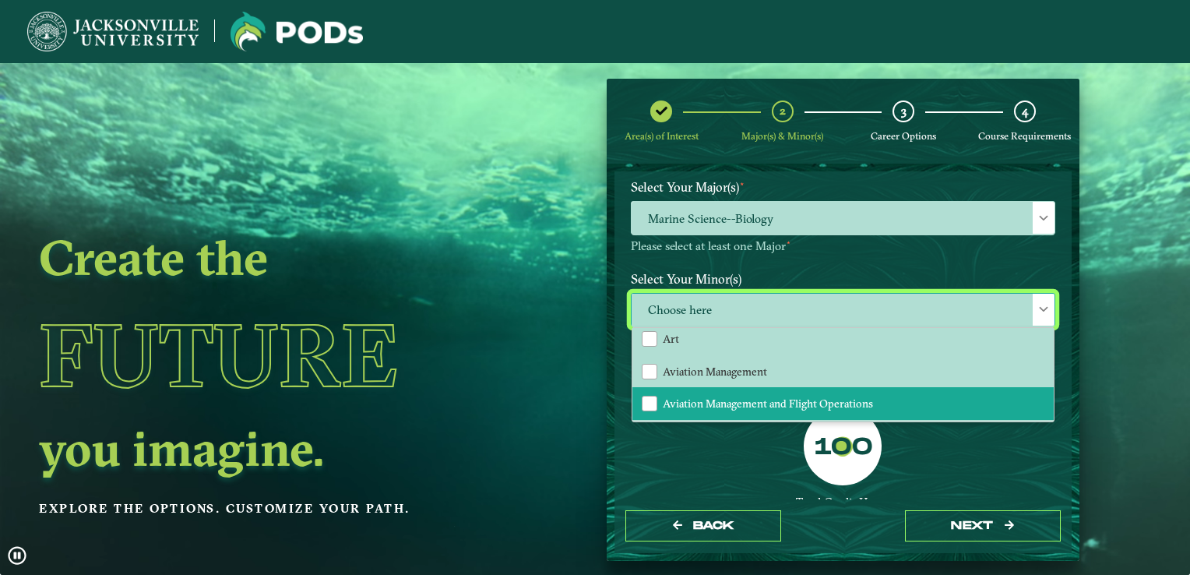
scroll to position [156, 0]
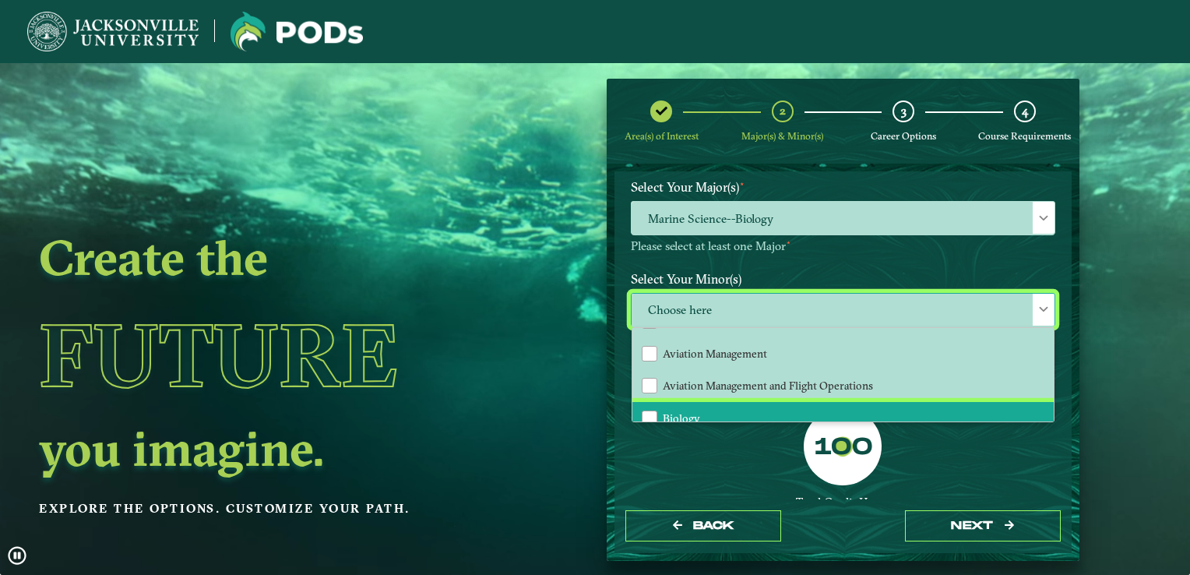
click at [713, 403] on li "Biology" at bounding box center [842, 418] width 421 height 33
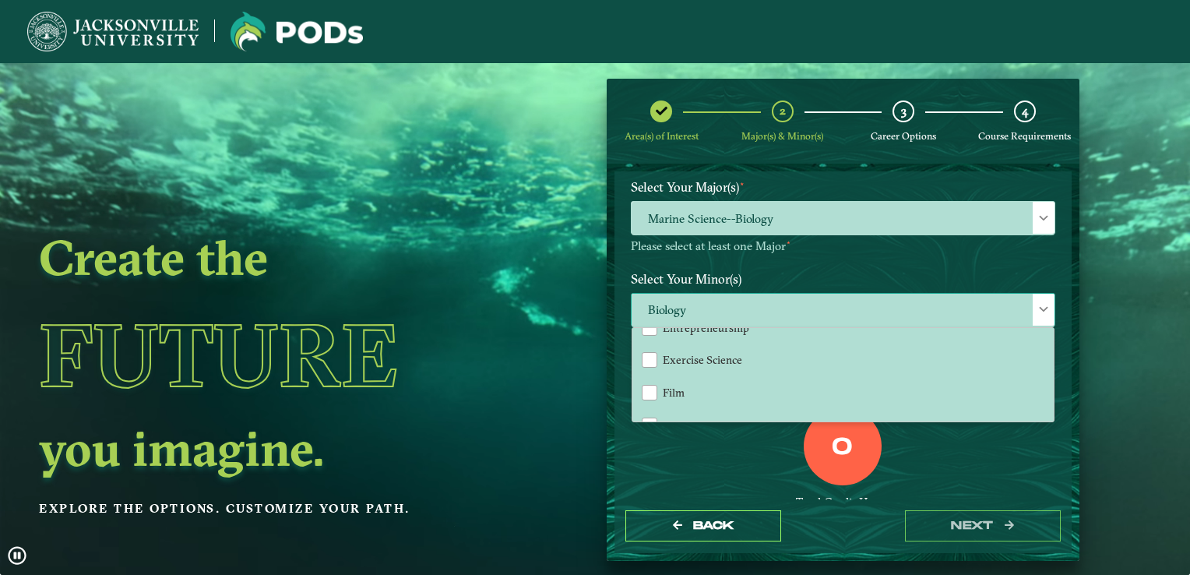
scroll to position [779, 0]
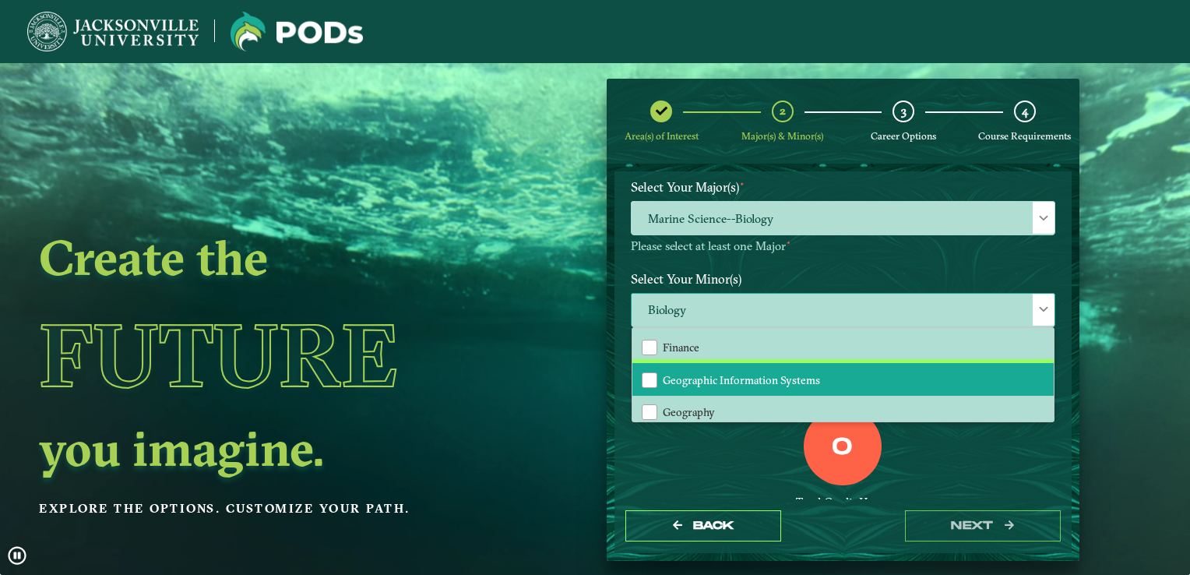
click at [722, 373] on span "Geographic Information Systems" at bounding box center [741, 380] width 157 height 14
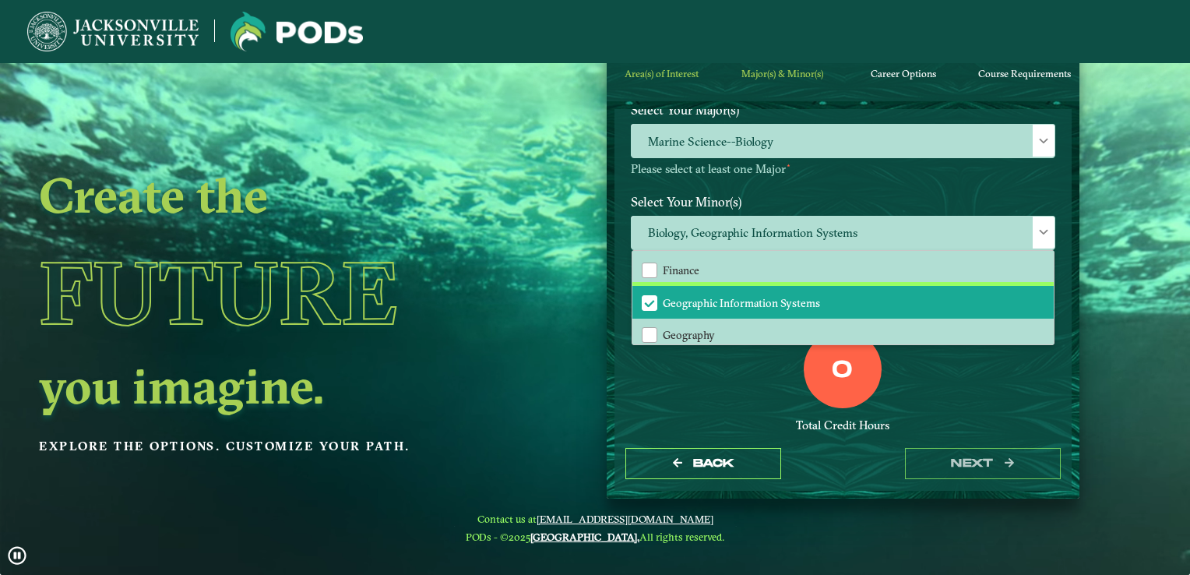
scroll to position [133, 0]
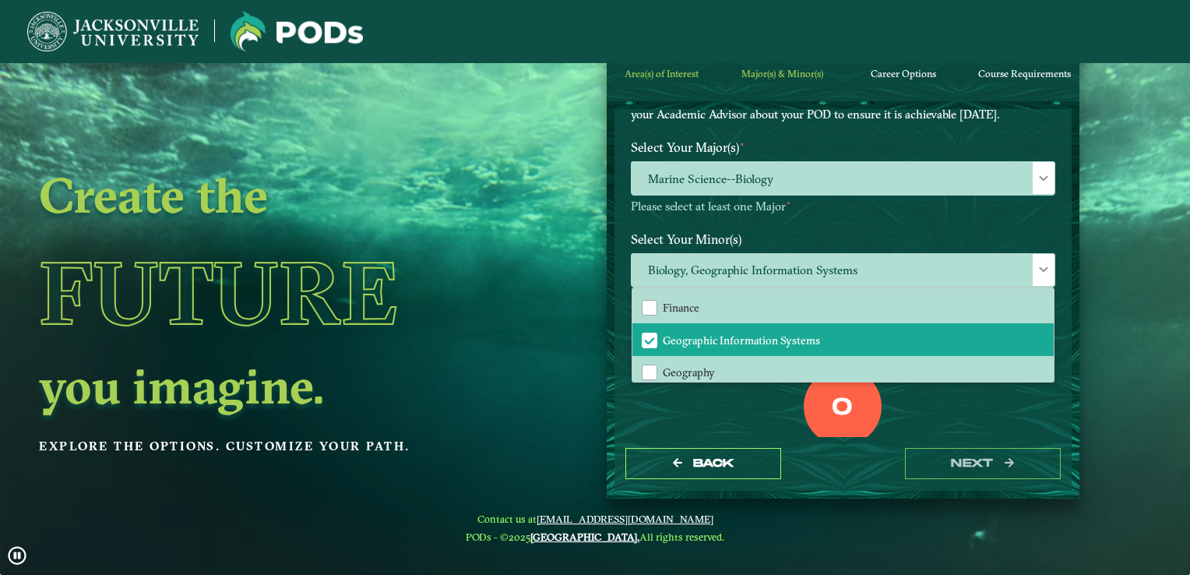
click at [738, 415] on div "0 Total Credit Hours" at bounding box center [843, 434] width 448 height 132
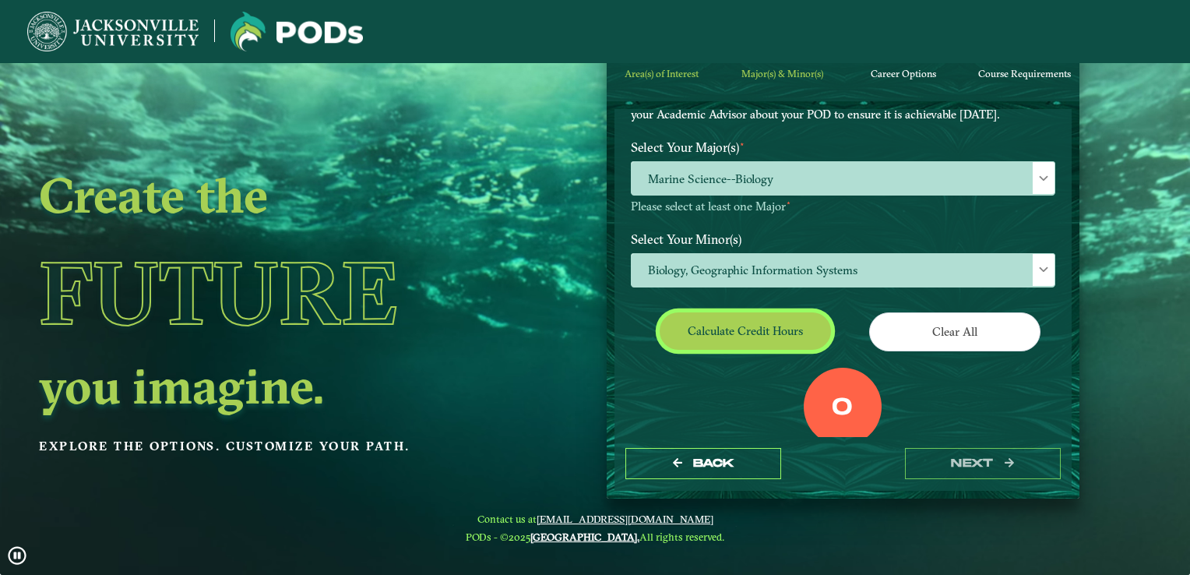
click at [714, 335] on button "Calculate credit hours" at bounding box center [745, 330] width 171 height 37
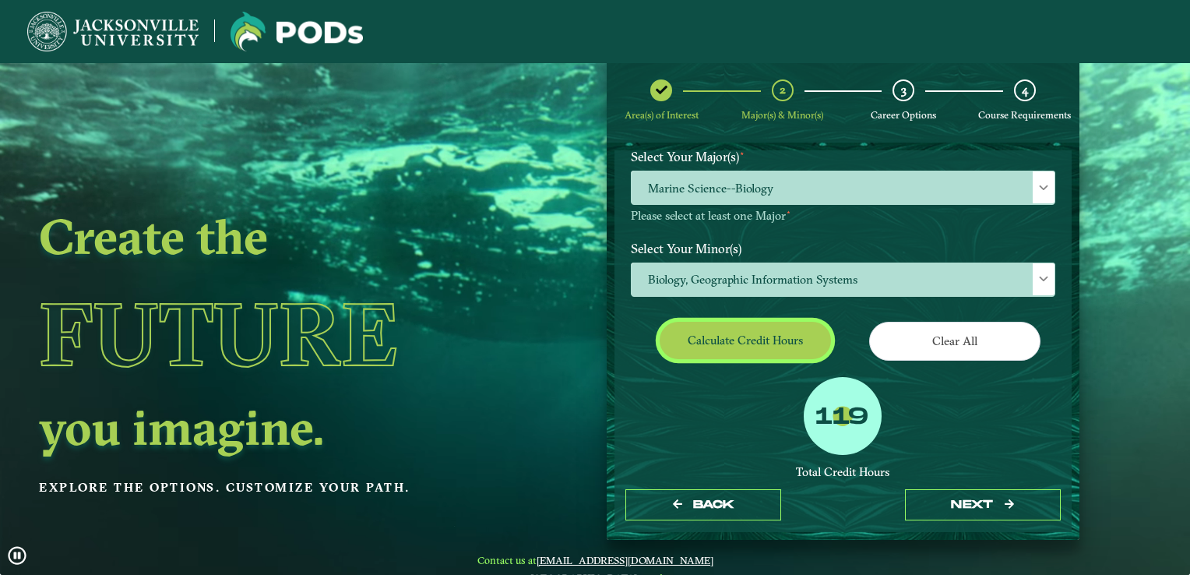
scroll to position [0, 0]
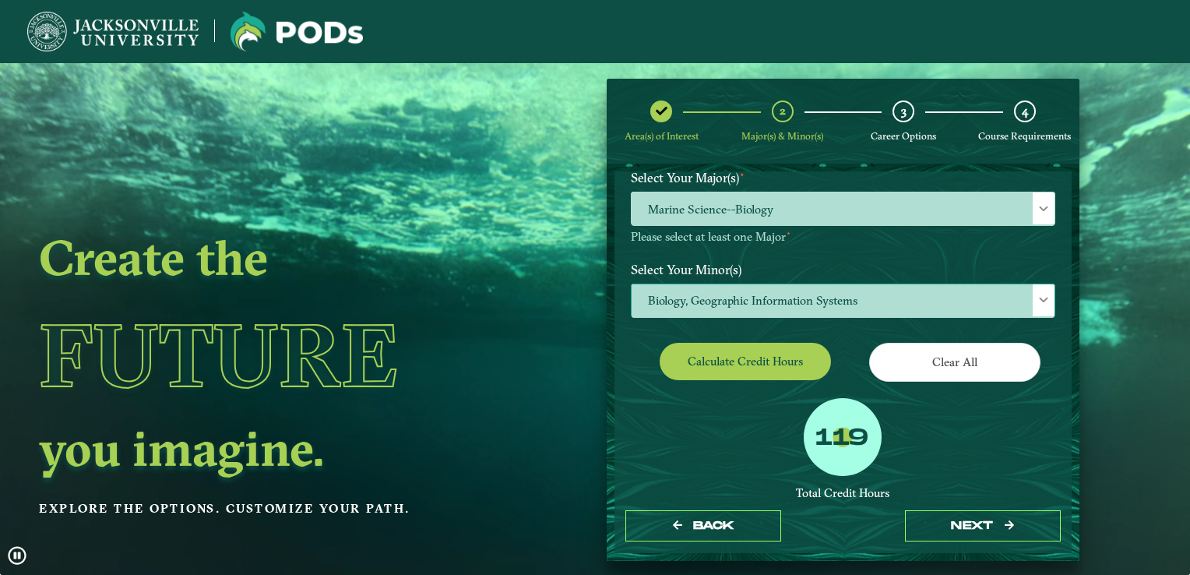
click at [752, 294] on span "Biology, Geographic Information Systems" at bounding box center [843, 300] width 423 height 33
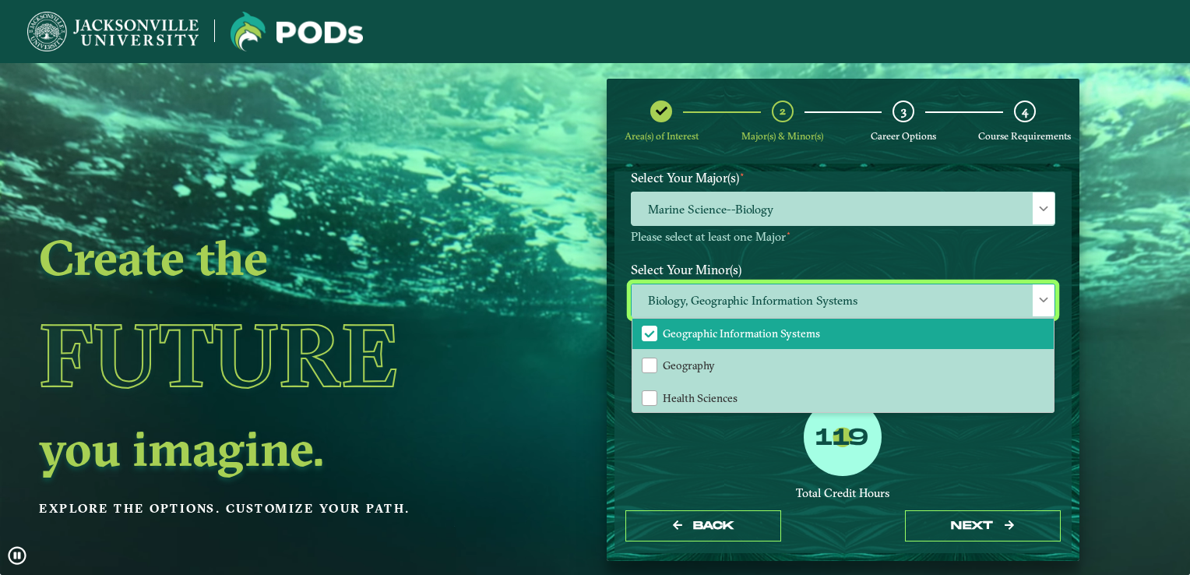
scroll to position [779, 0]
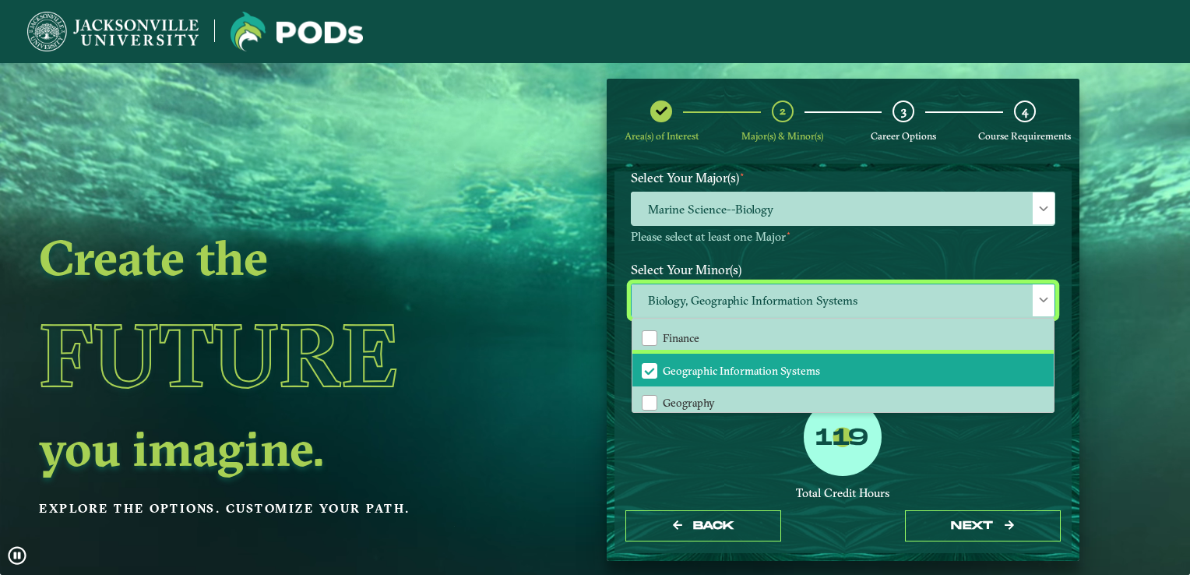
click at [726, 372] on li "Geographic Information Systems" at bounding box center [842, 370] width 421 height 33
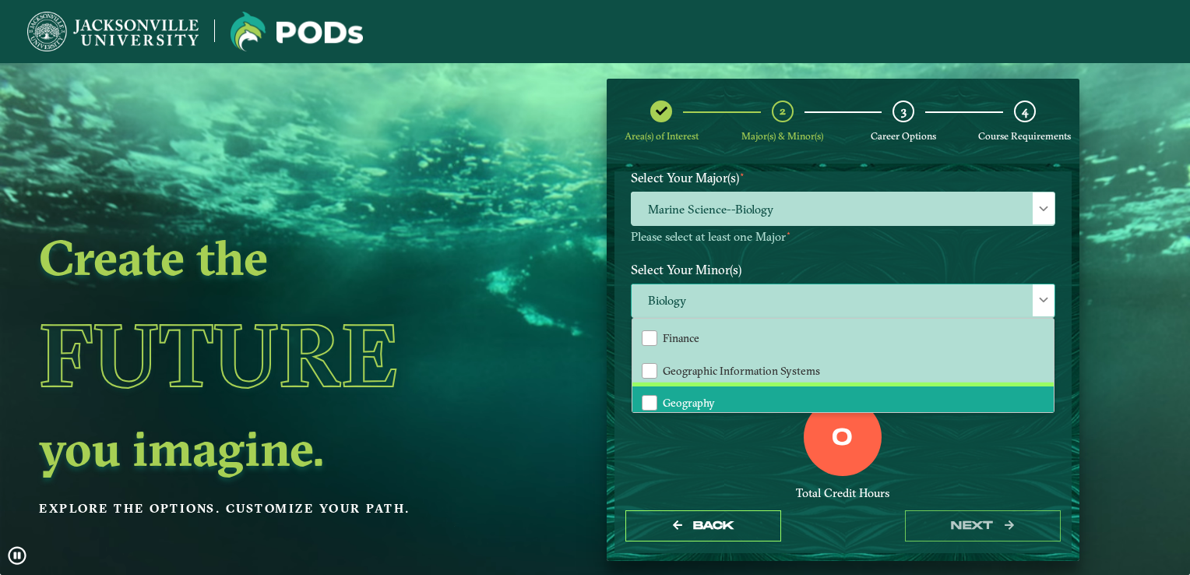
click at [726, 386] on li "Geography" at bounding box center [842, 402] width 421 height 33
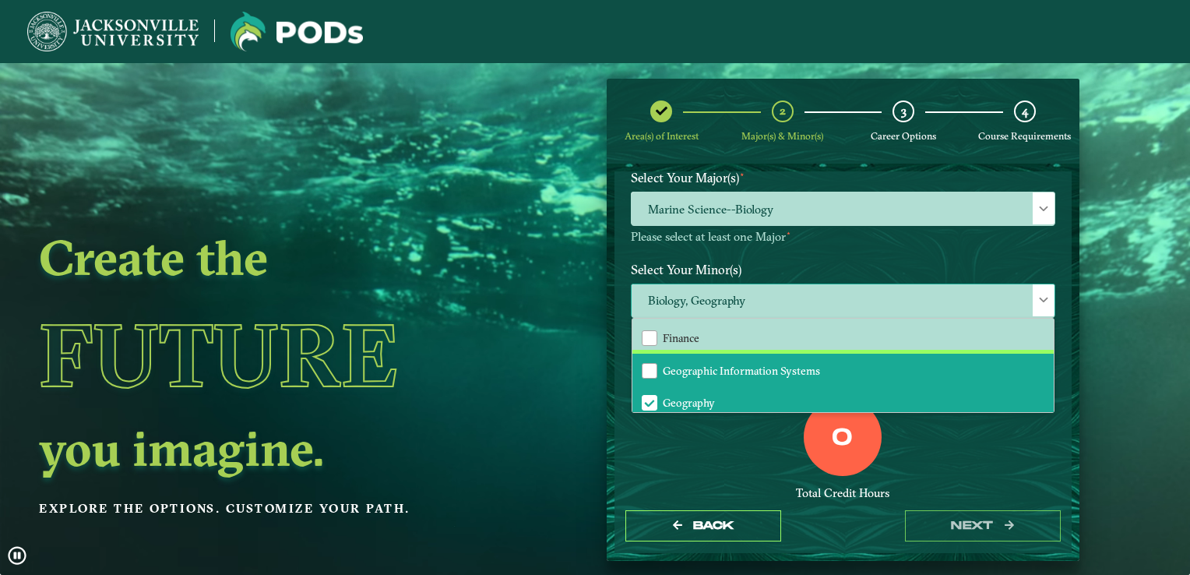
click at [726, 364] on span "Geographic Information Systems" at bounding box center [741, 371] width 157 height 14
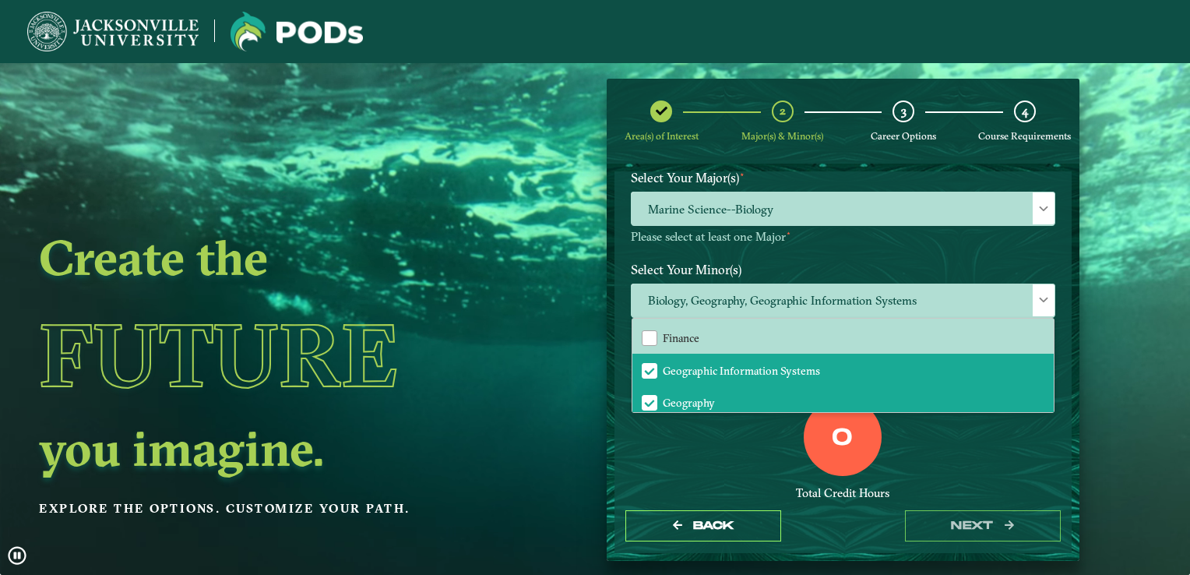
click at [882, 442] on div "0" at bounding box center [843, 437] width 78 height 78
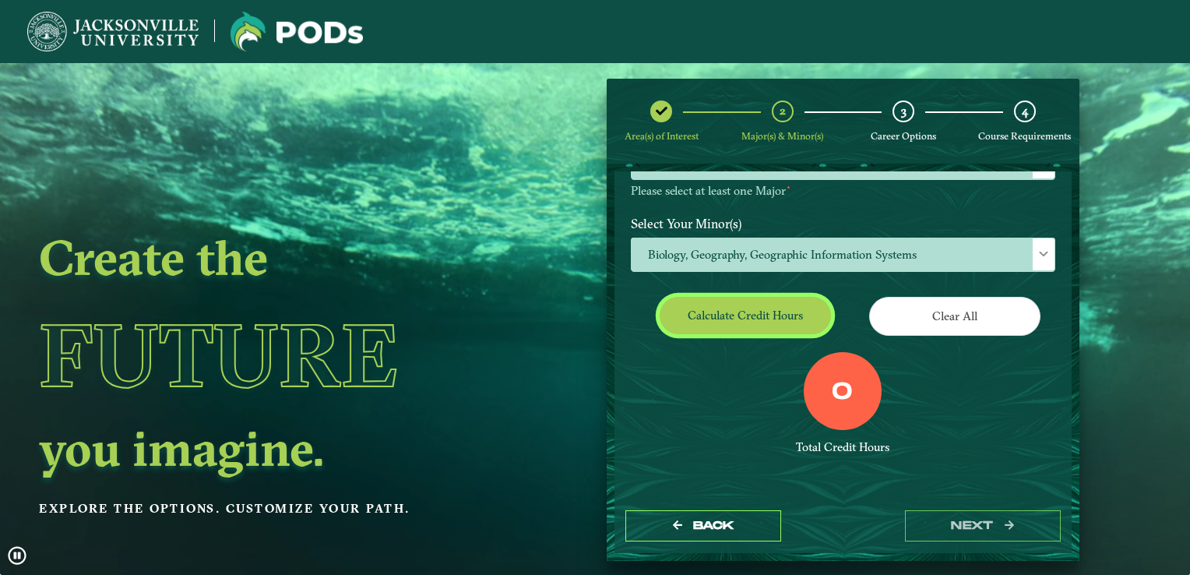
click at [693, 307] on button "Calculate credit hours" at bounding box center [745, 315] width 171 height 37
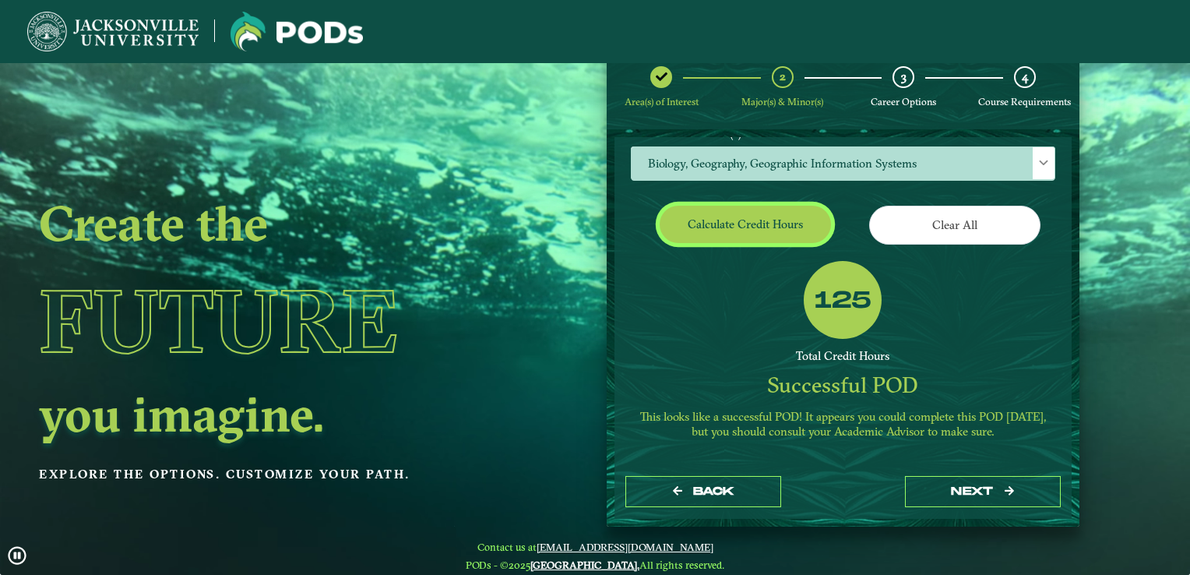
scroll to position [62, 0]
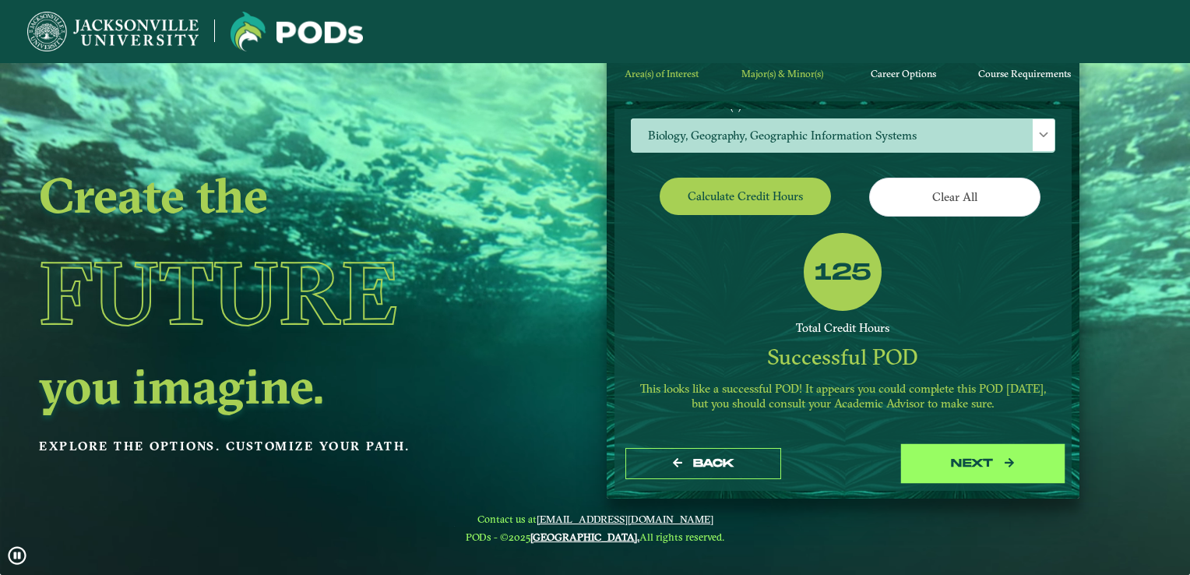
click at [1022, 454] on button "next" at bounding box center [983, 464] width 156 height 32
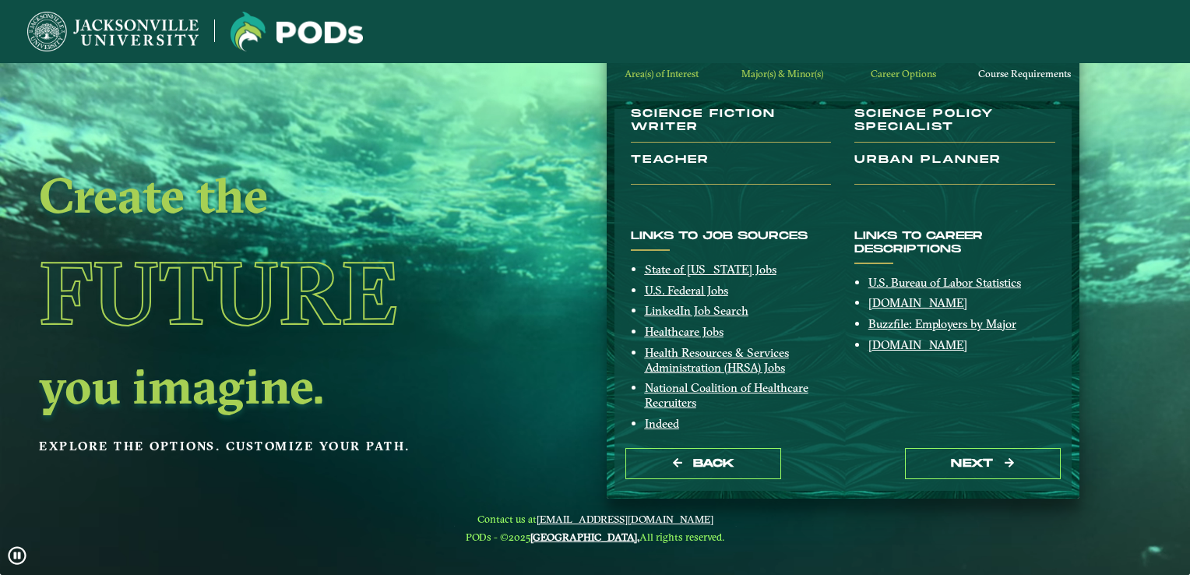
scroll to position [333, 0]
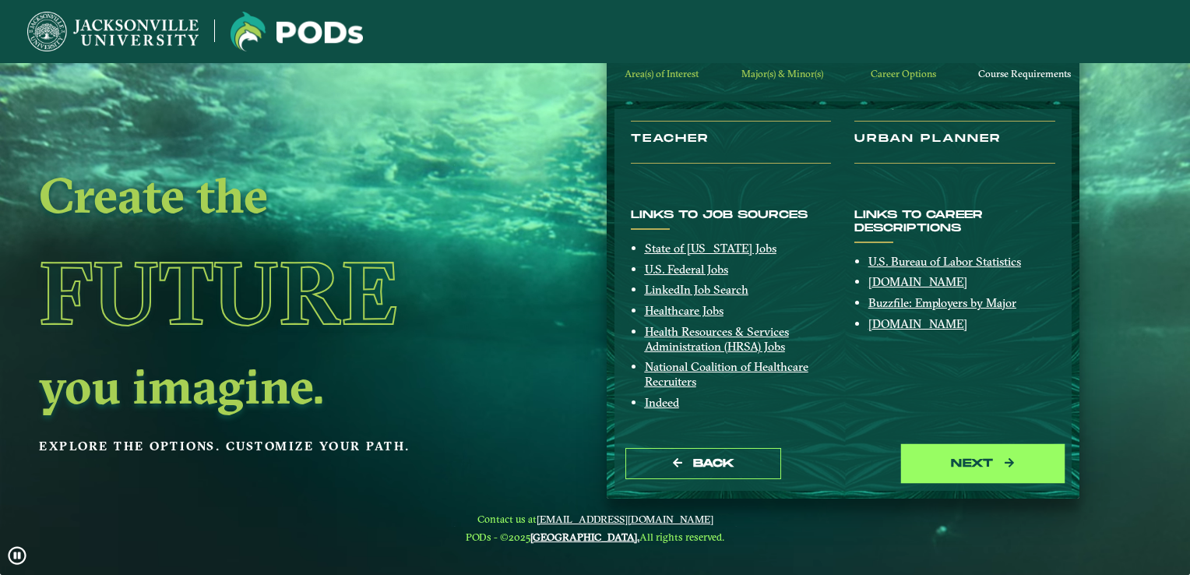
click at [957, 463] on button "next" at bounding box center [983, 464] width 156 height 32
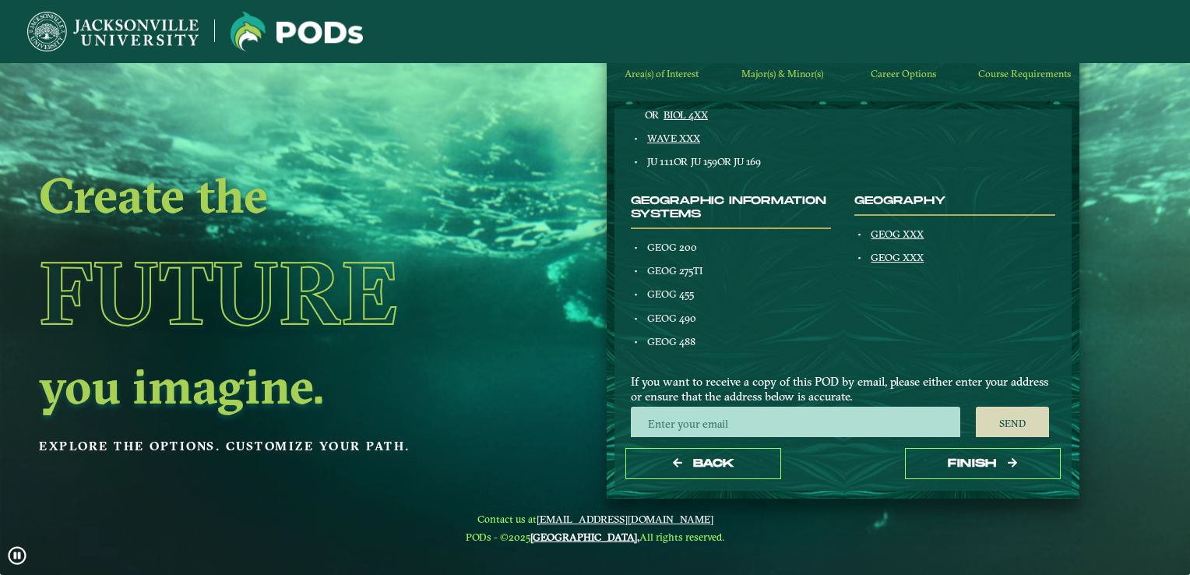
scroll to position [862, 0]
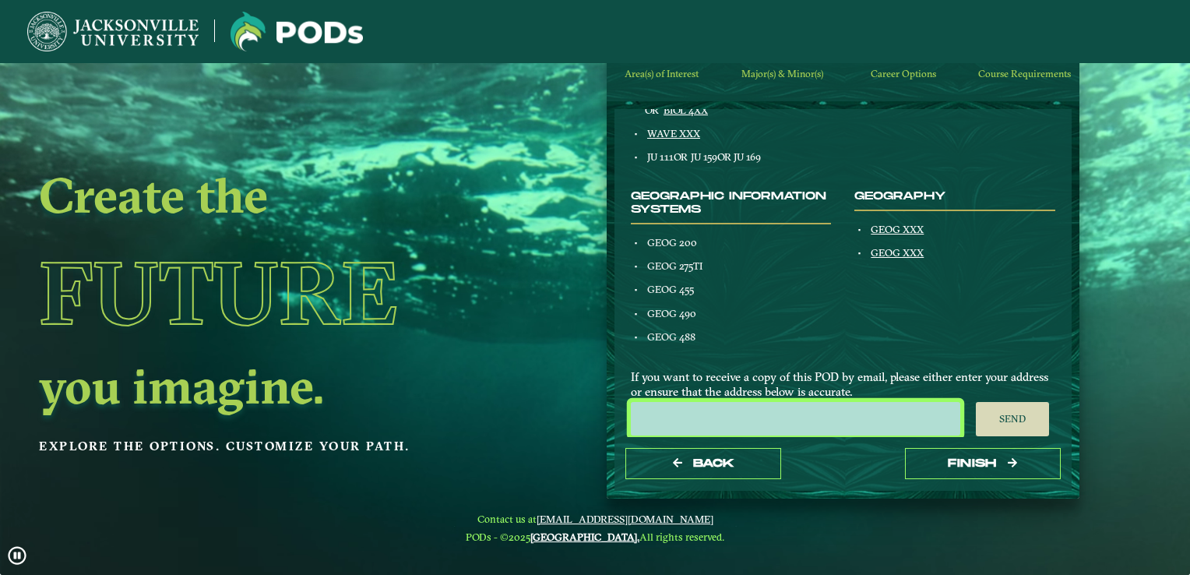
click at [724, 403] on input "email" at bounding box center [795, 418] width 329 height 33
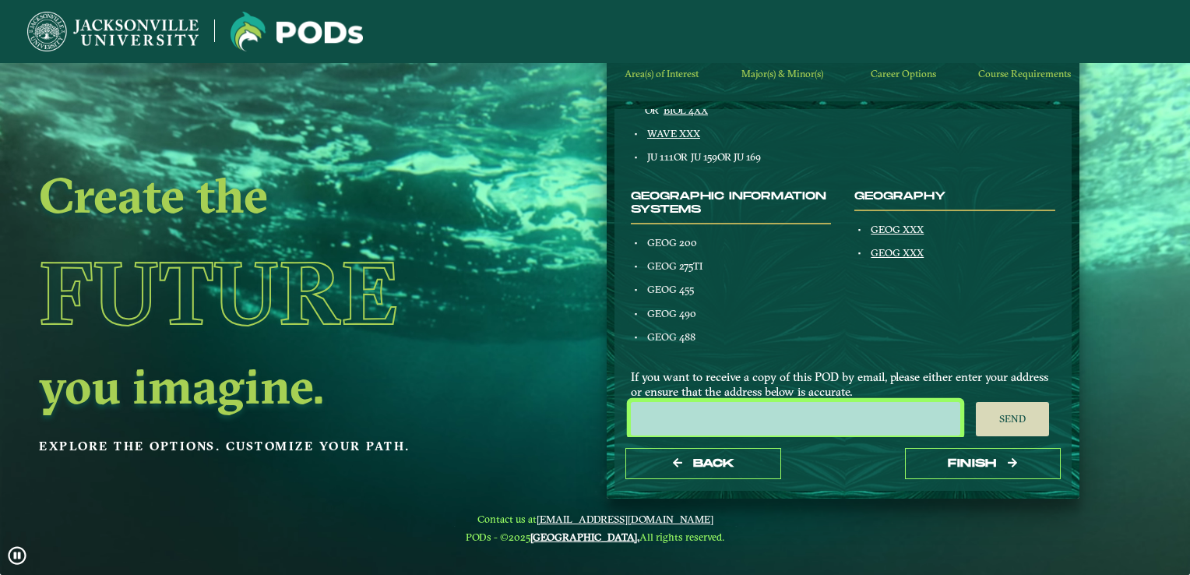
type input "[EMAIL_ADDRESS][DOMAIN_NAME]"
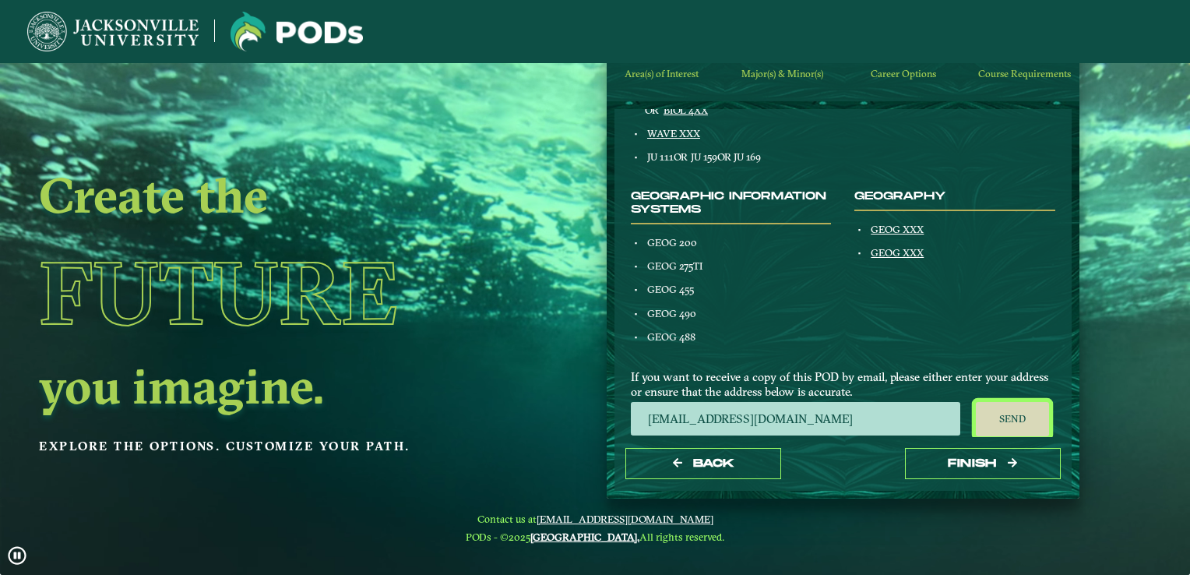
click at [1013, 414] on button "Send" at bounding box center [1013, 419] width 74 height 34
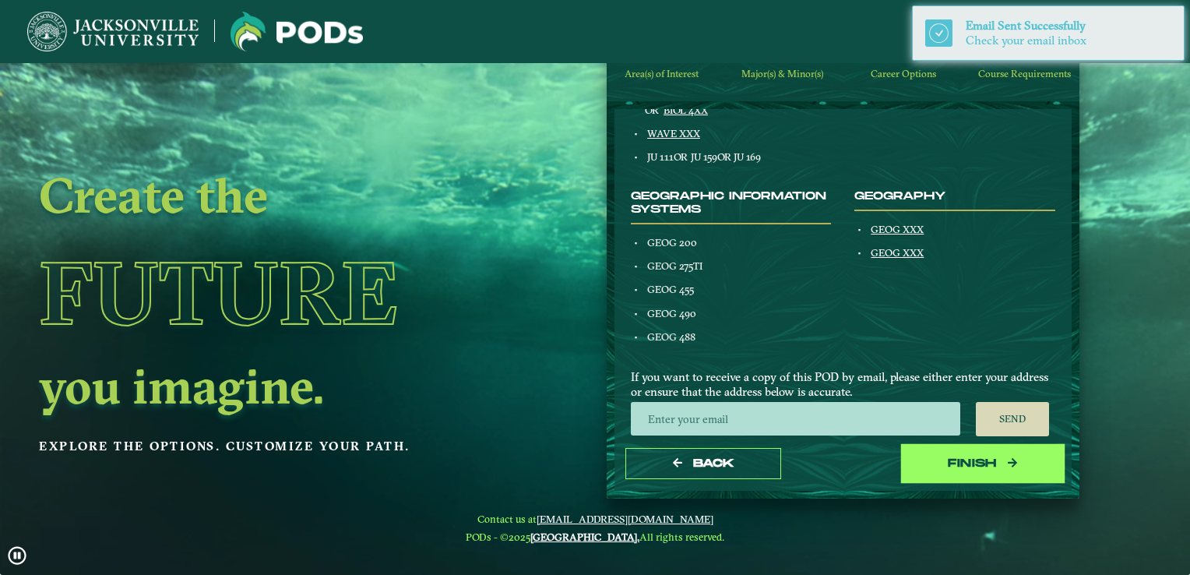
click at [974, 456] on button "Finish" at bounding box center [983, 464] width 156 height 32
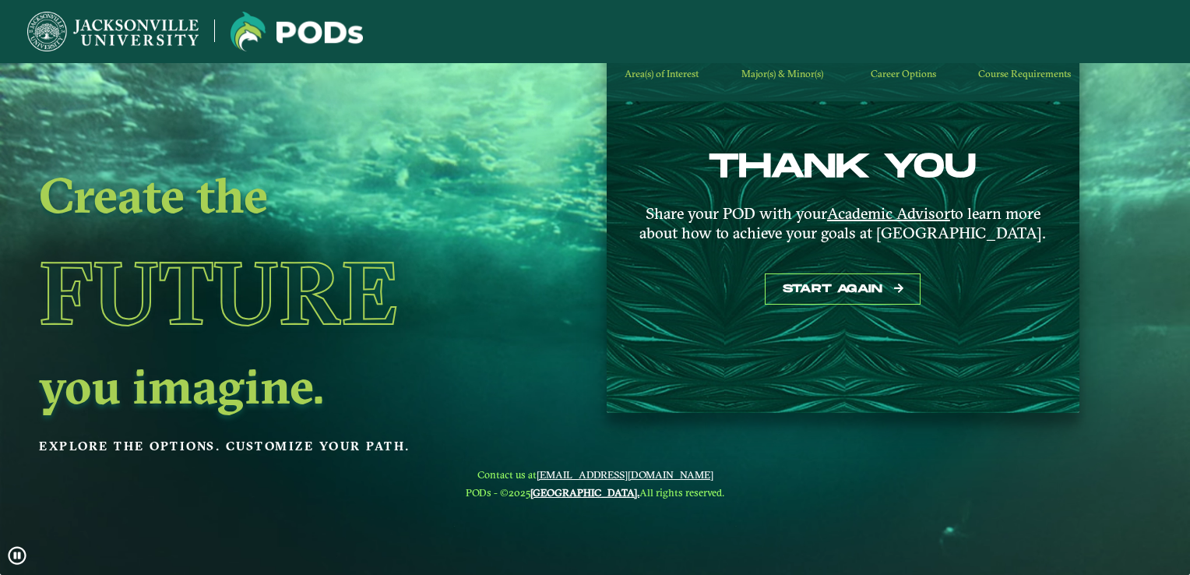
scroll to position [0, 0]
